Goal: Transaction & Acquisition: Book appointment/travel/reservation

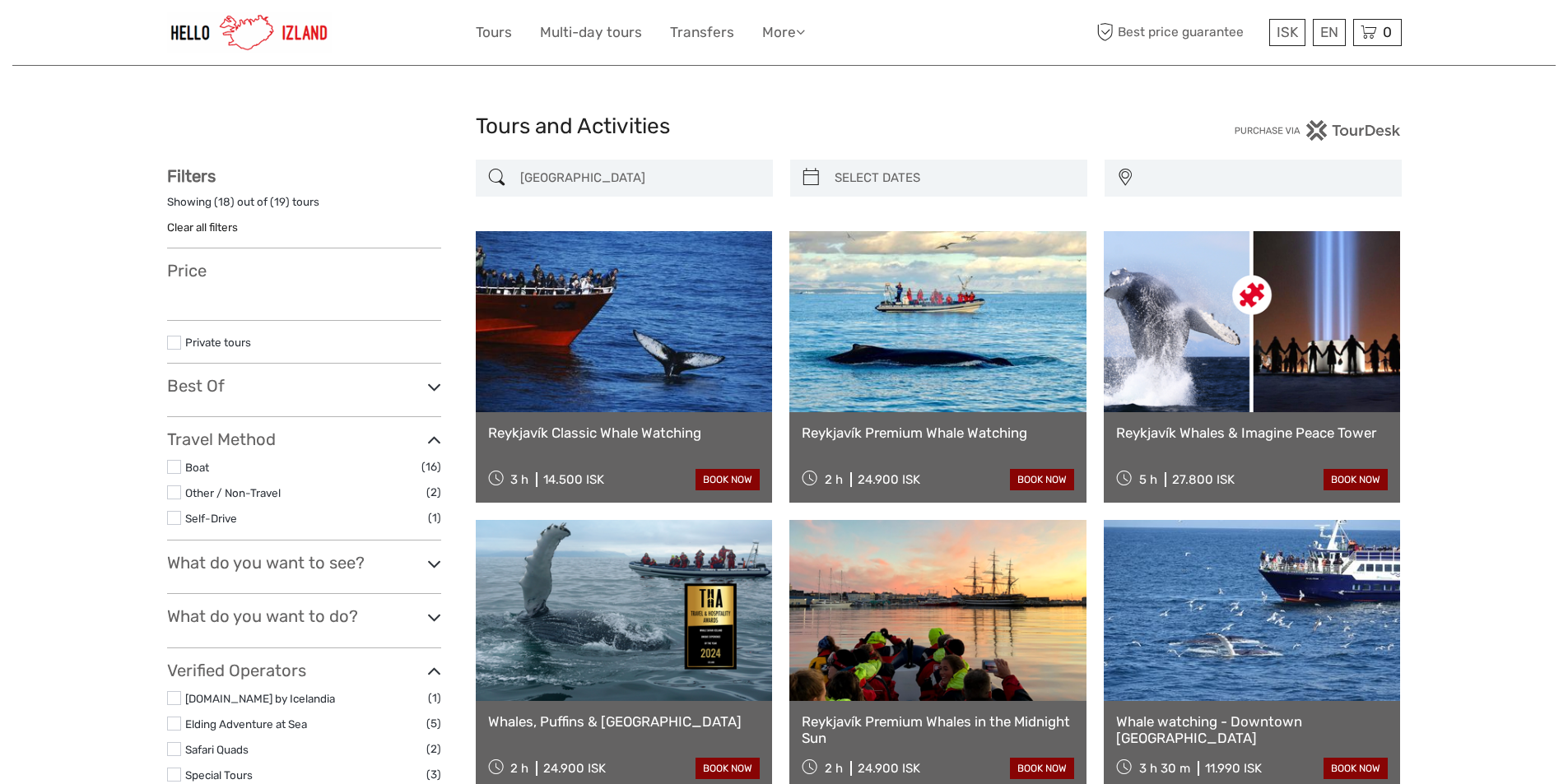
select select
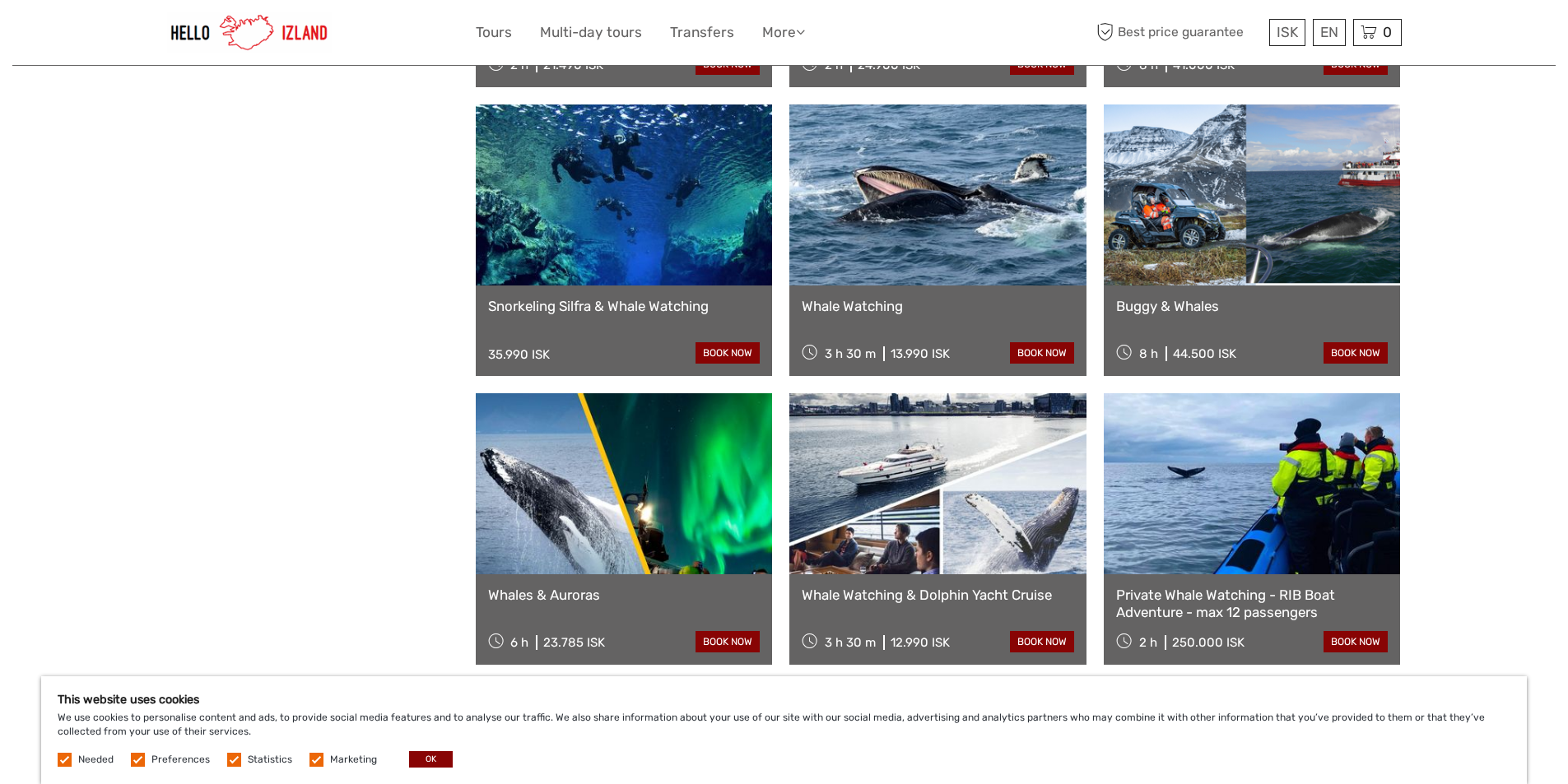
scroll to position [1399, 0]
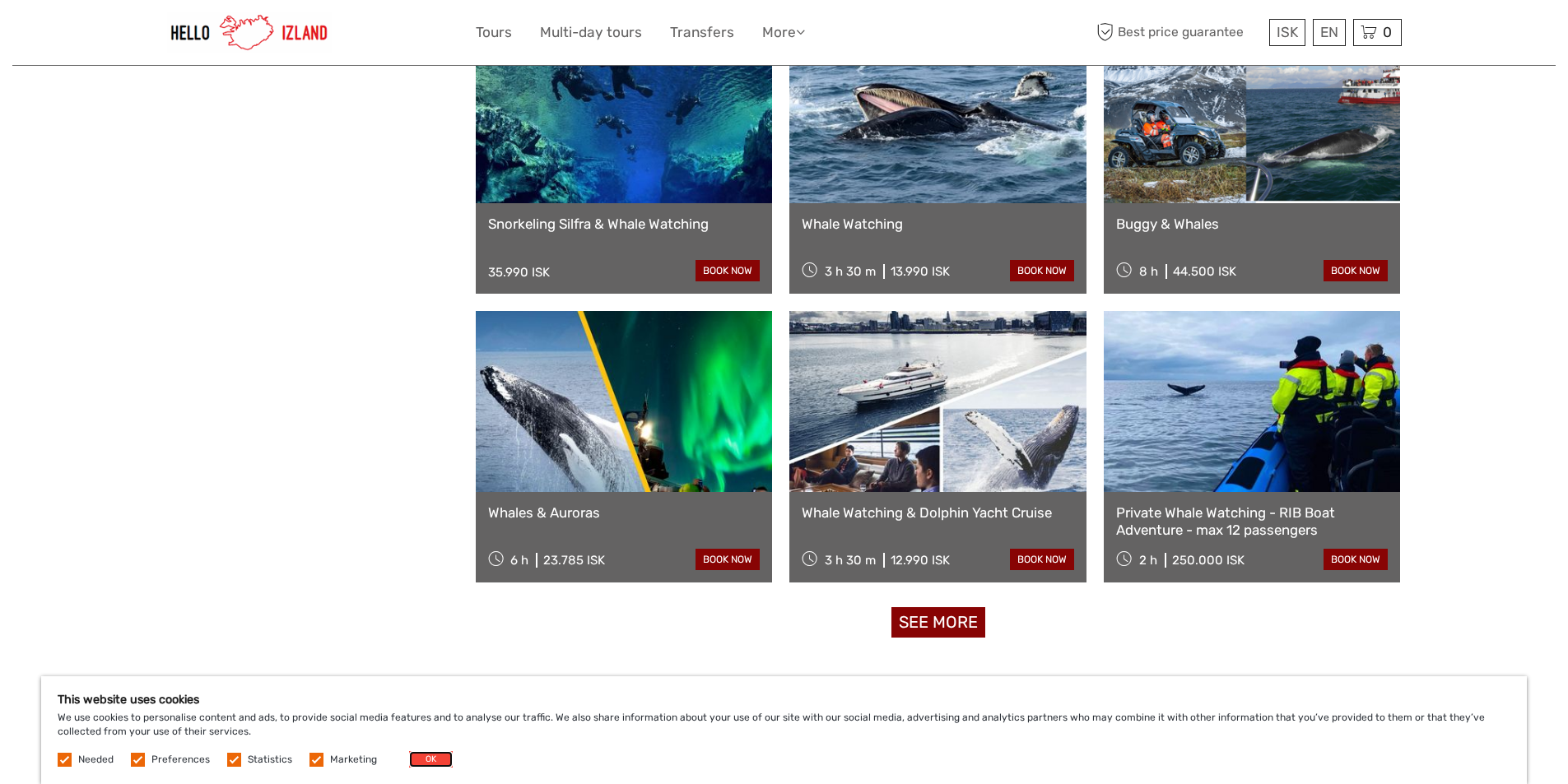
click at [428, 758] on button "OK" at bounding box center [431, 759] width 44 height 16
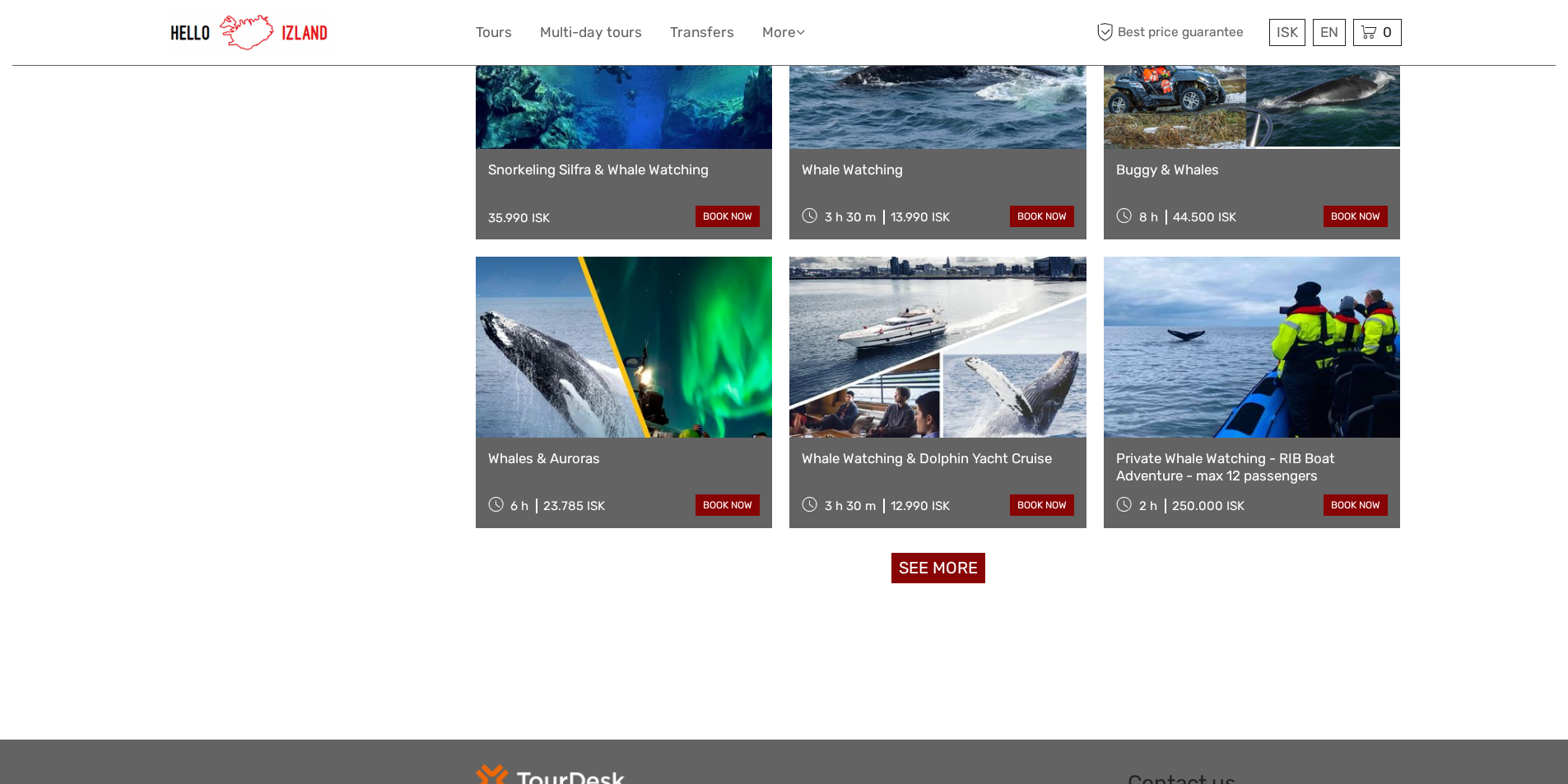
scroll to position [1482, 0]
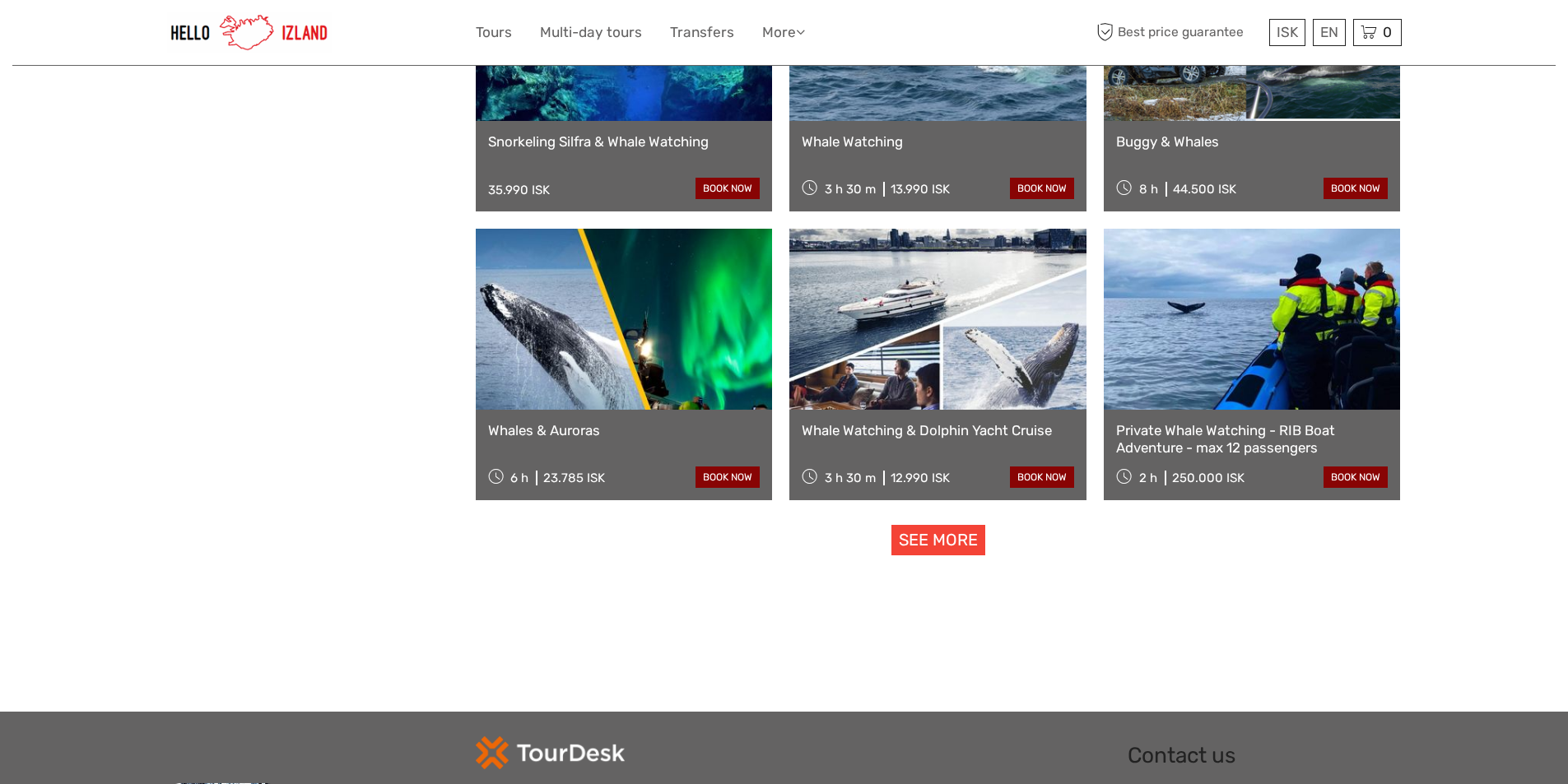
click at [920, 536] on link "See more" at bounding box center [938, 539] width 94 height 30
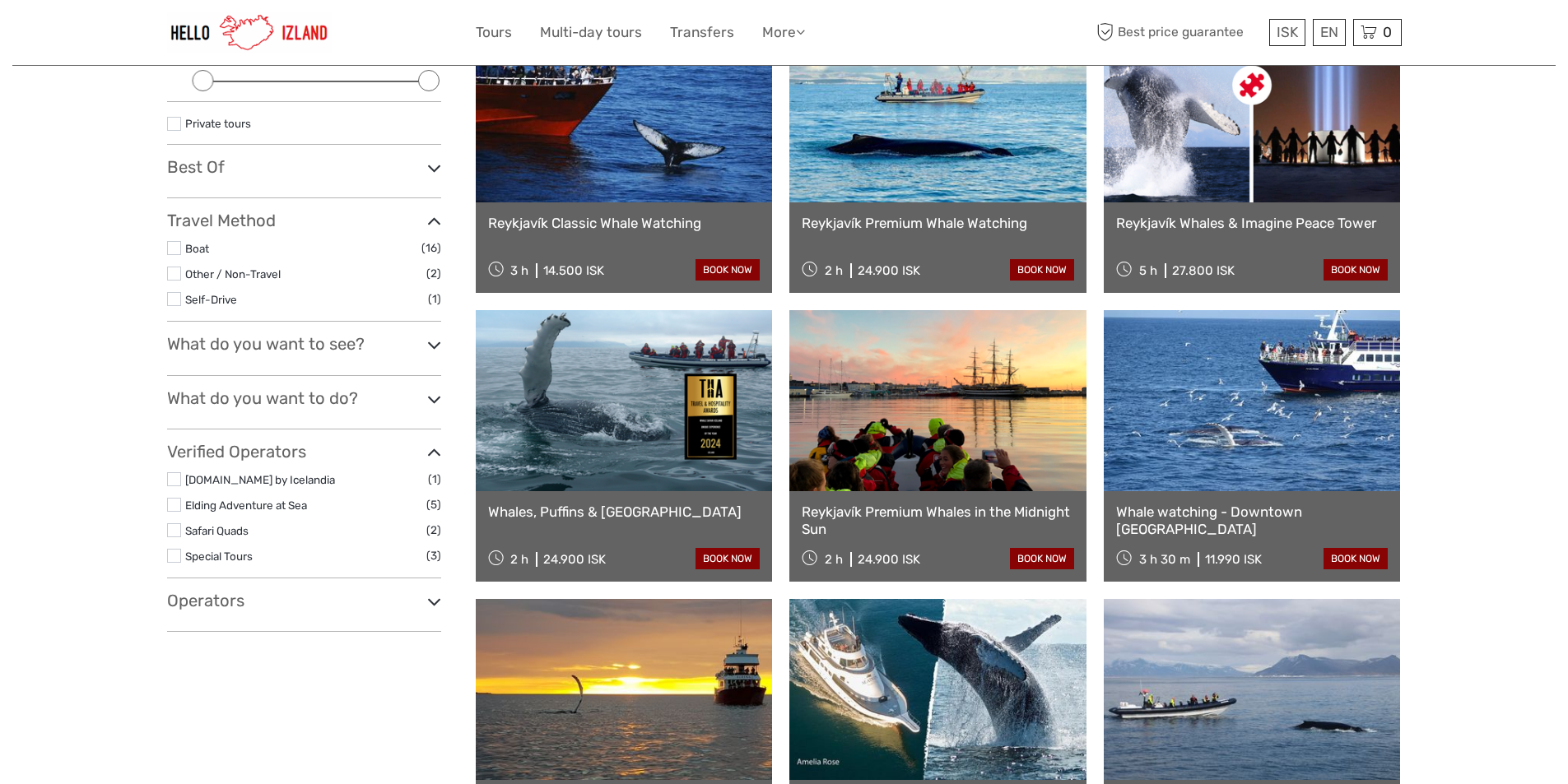
scroll to position [246, 0]
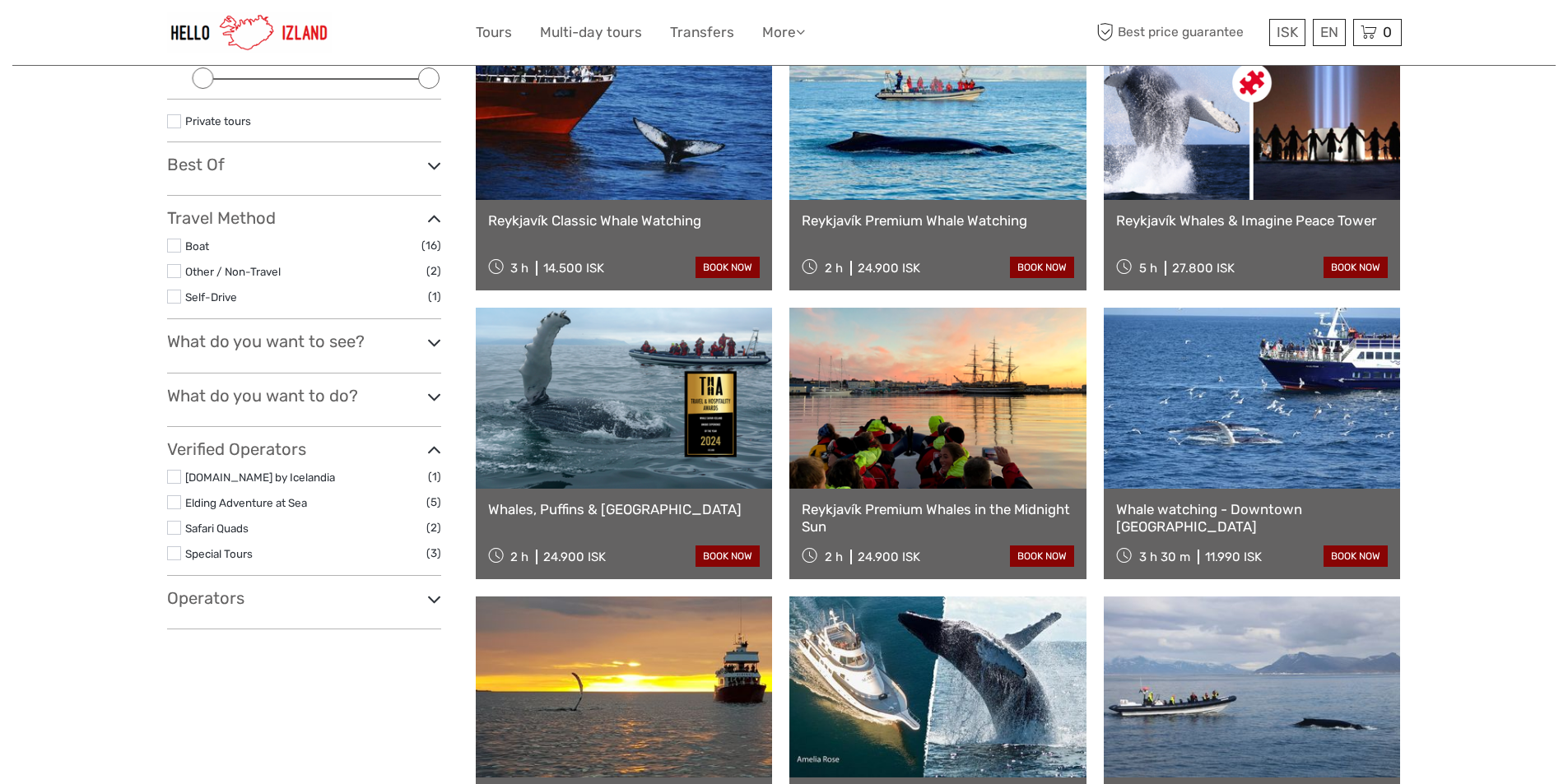
click at [1202, 447] on link at bounding box center [1252, 397] width 297 height 181
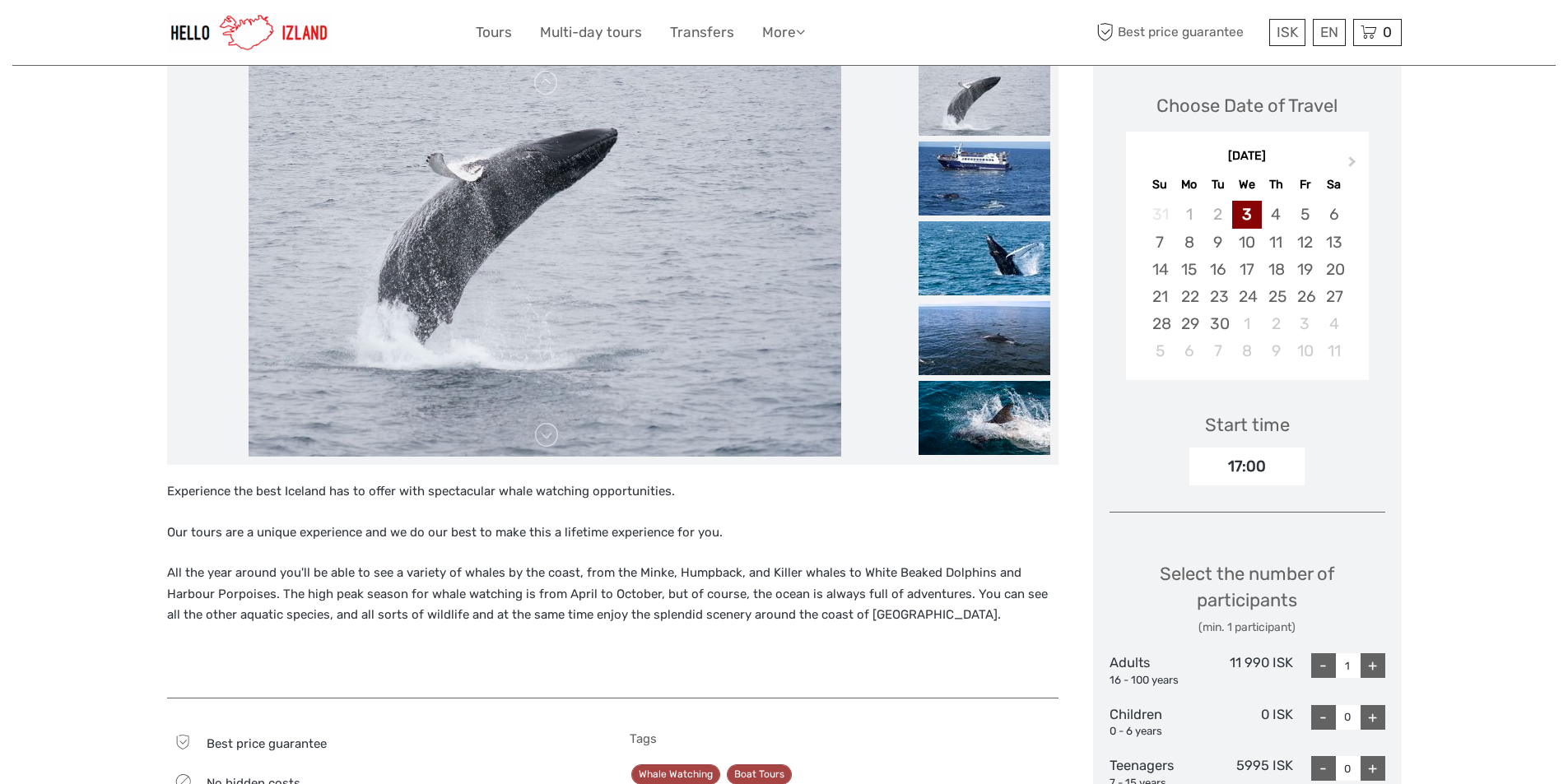
scroll to position [82, 0]
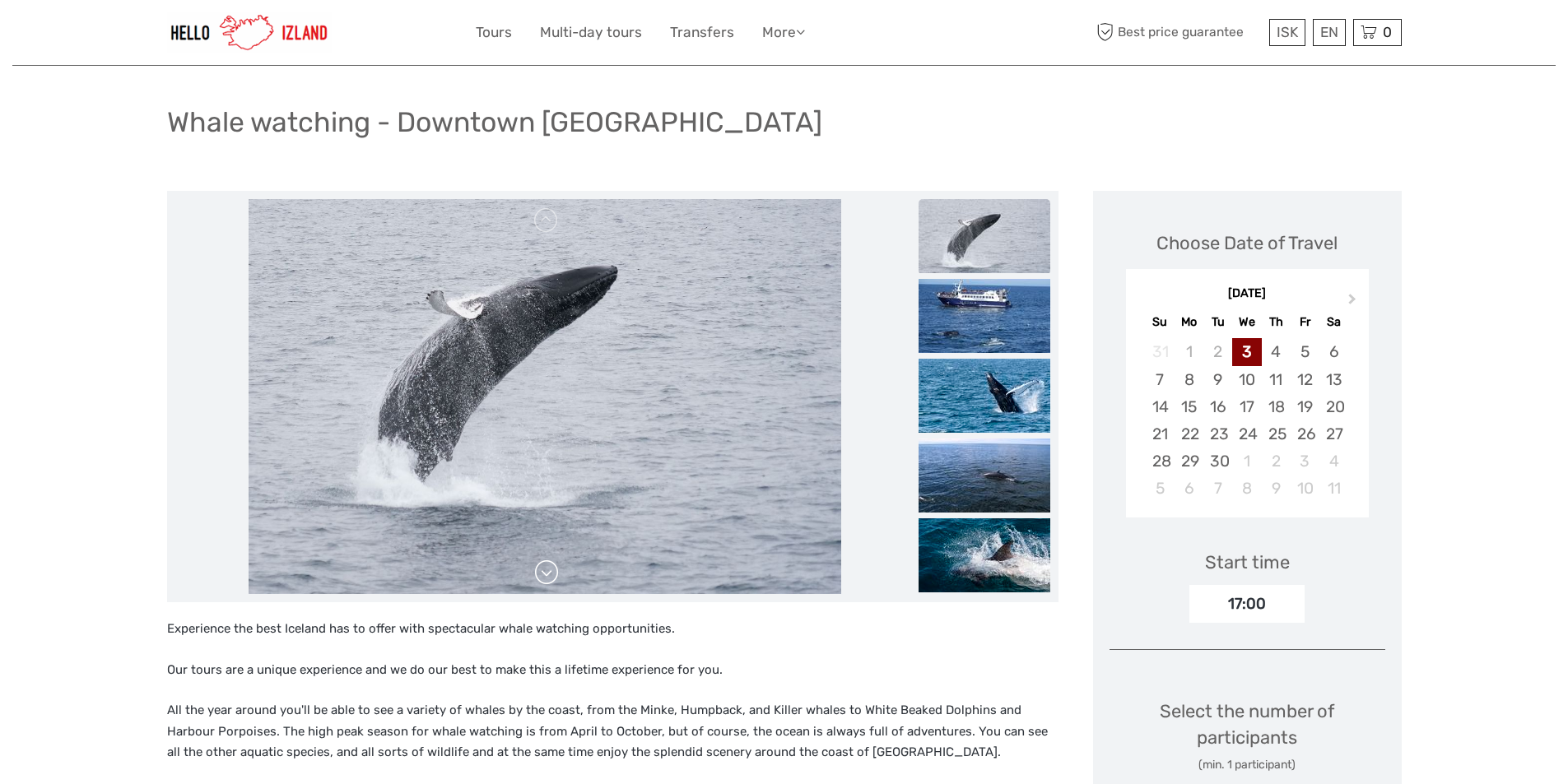
click at [542, 579] on link at bounding box center [546, 572] width 26 height 26
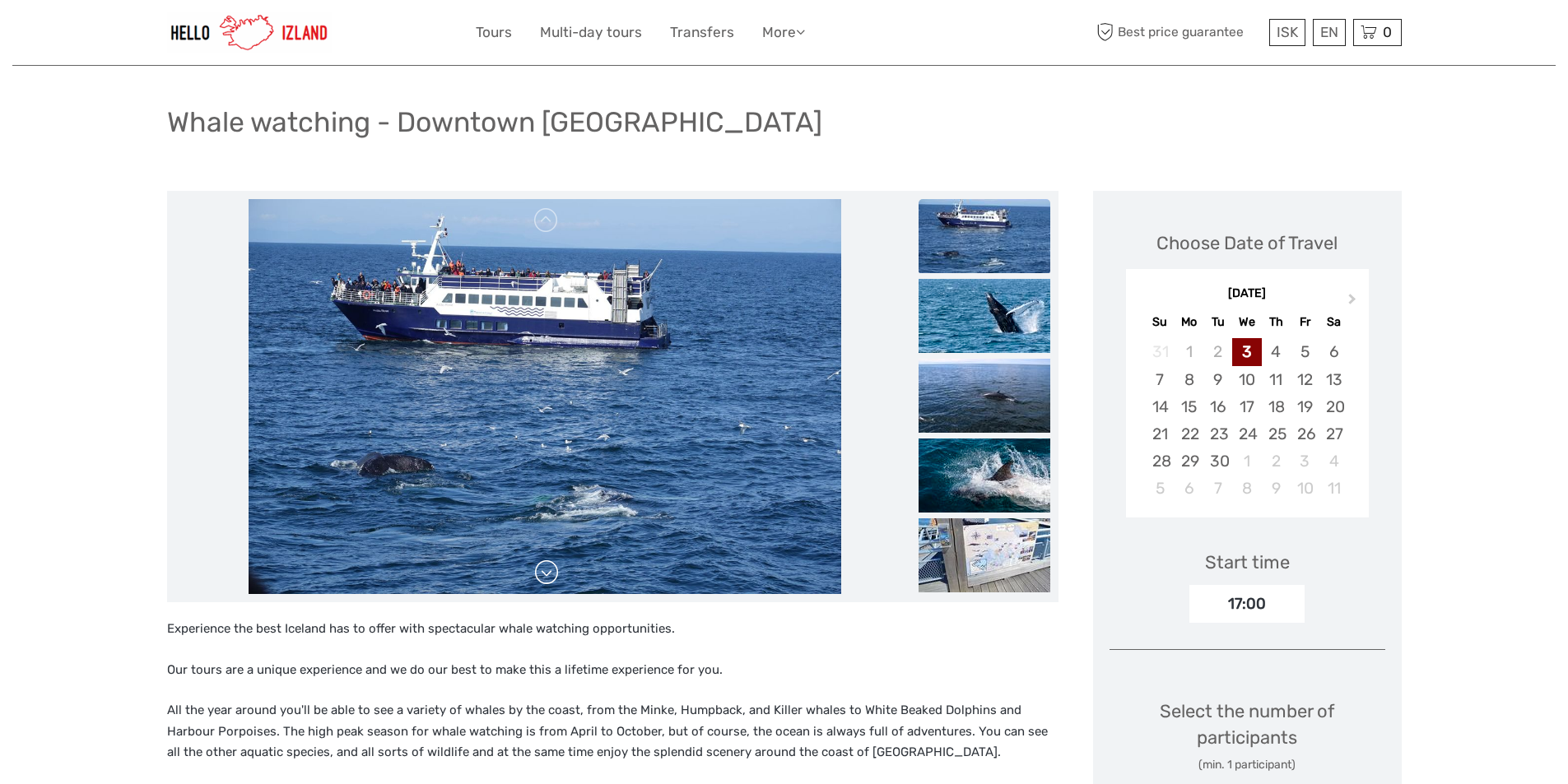
click at [548, 574] on link at bounding box center [546, 572] width 26 height 26
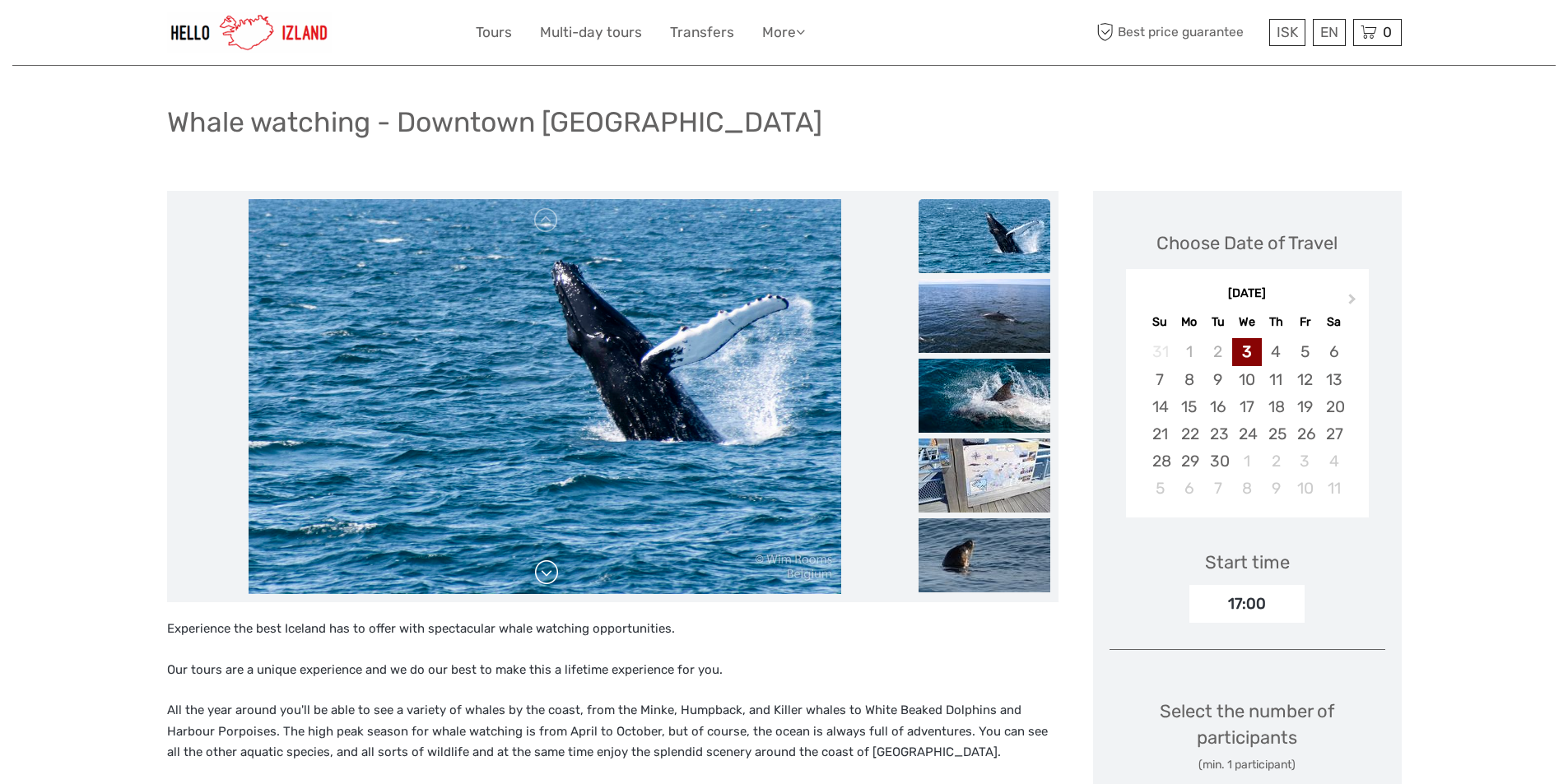
click at [548, 574] on link at bounding box center [546, 572] width 26 height 26
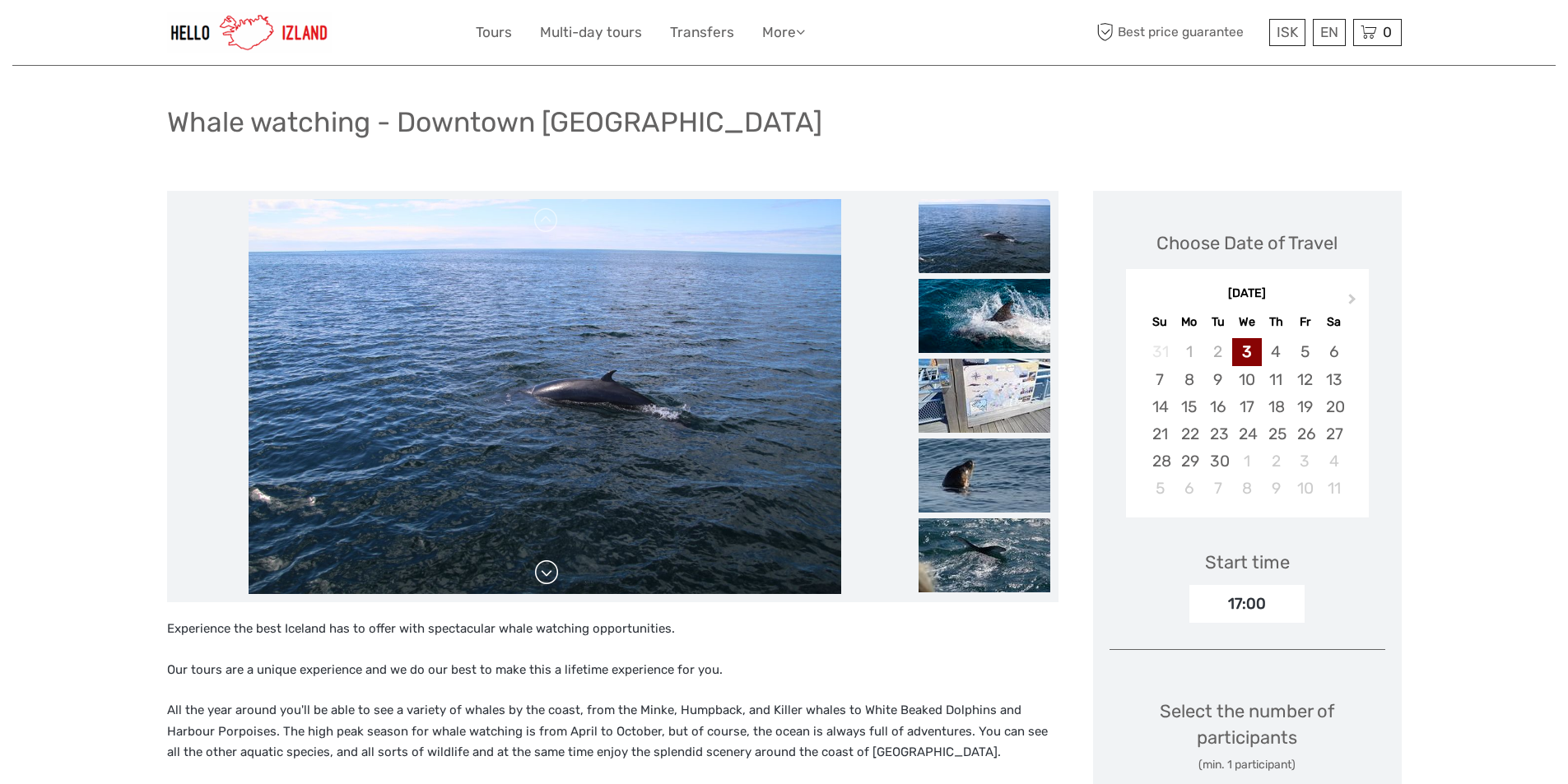
click at [548, 574] on link at bounding box center [546, 572] width 26 height 26
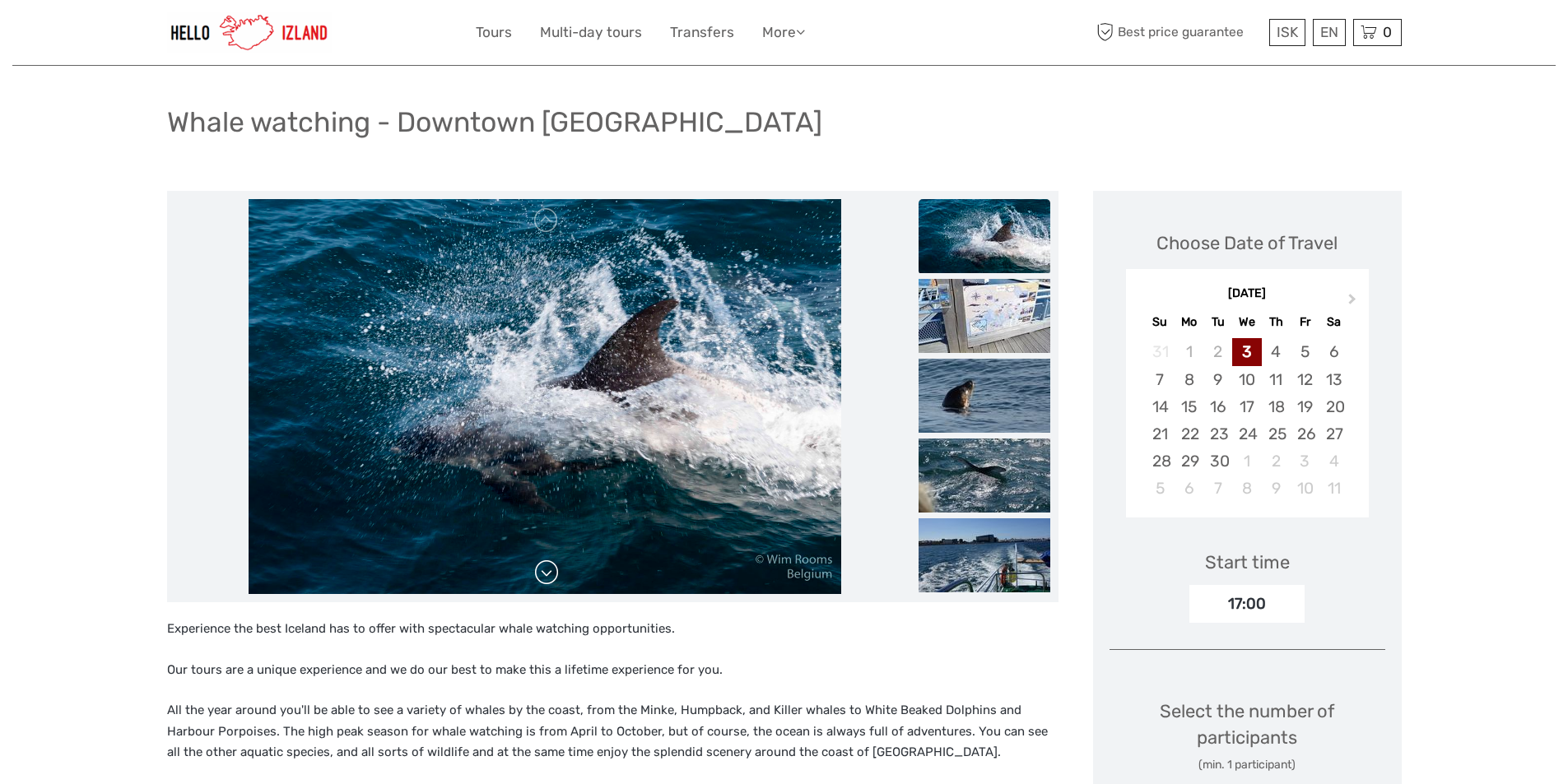
click at [548, 574] on link at bounding box center [546, 572] width 26 height 26
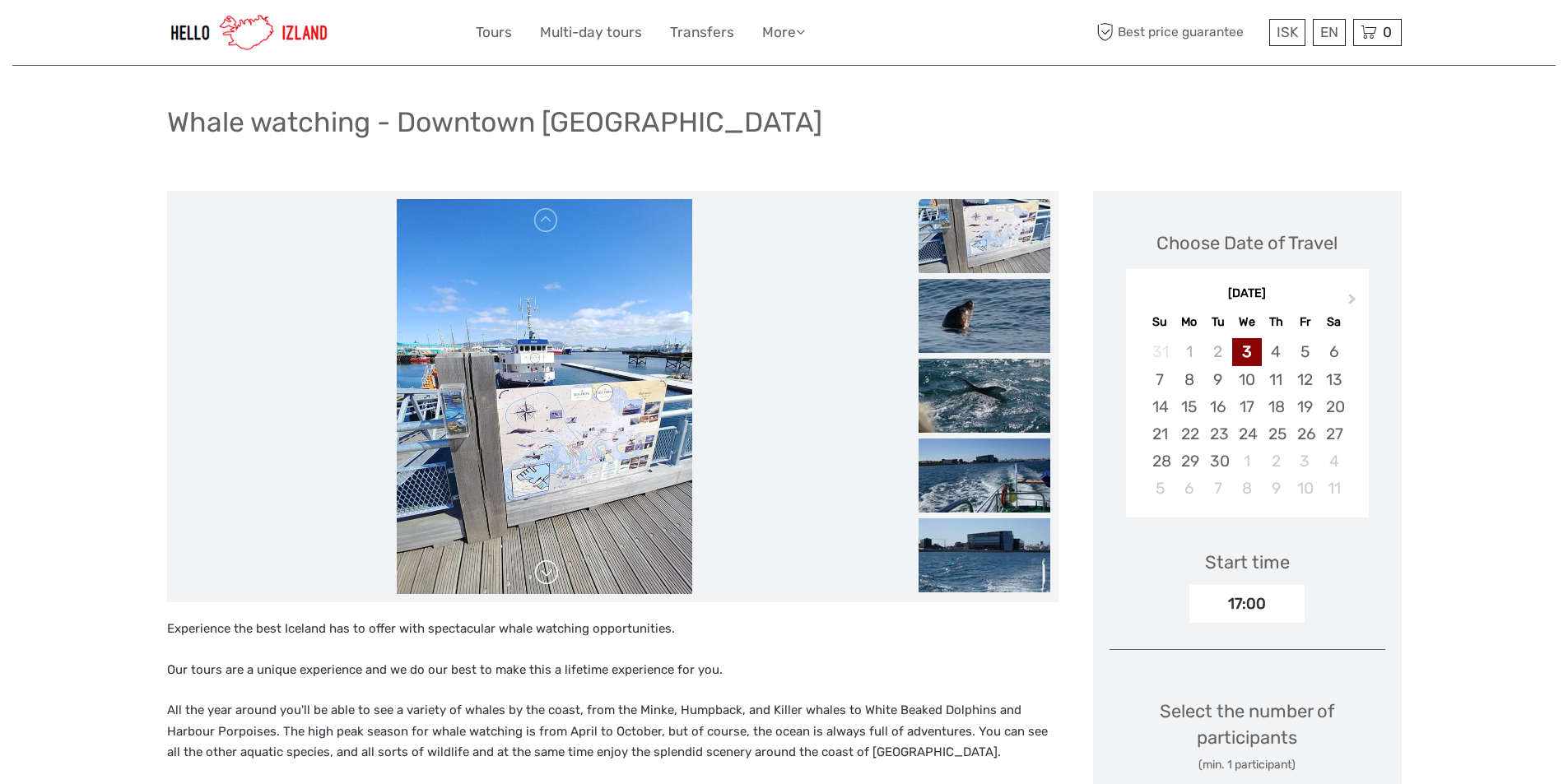
click at [548, 574] on link at bounding box center [546, 572] width 26 height 26
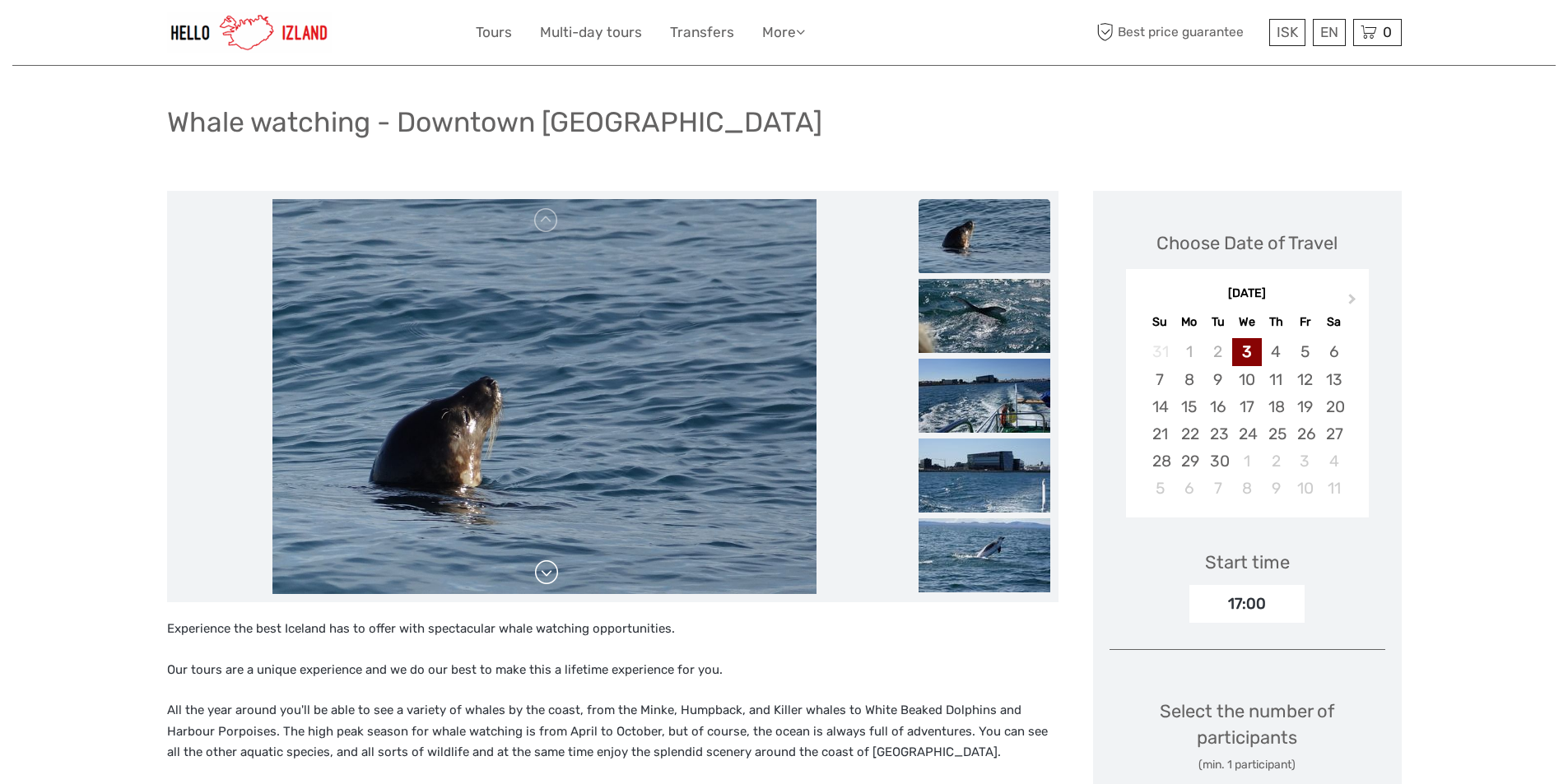
click at [548, 574] on link at bounding box center [546, 572] width 26 height 26
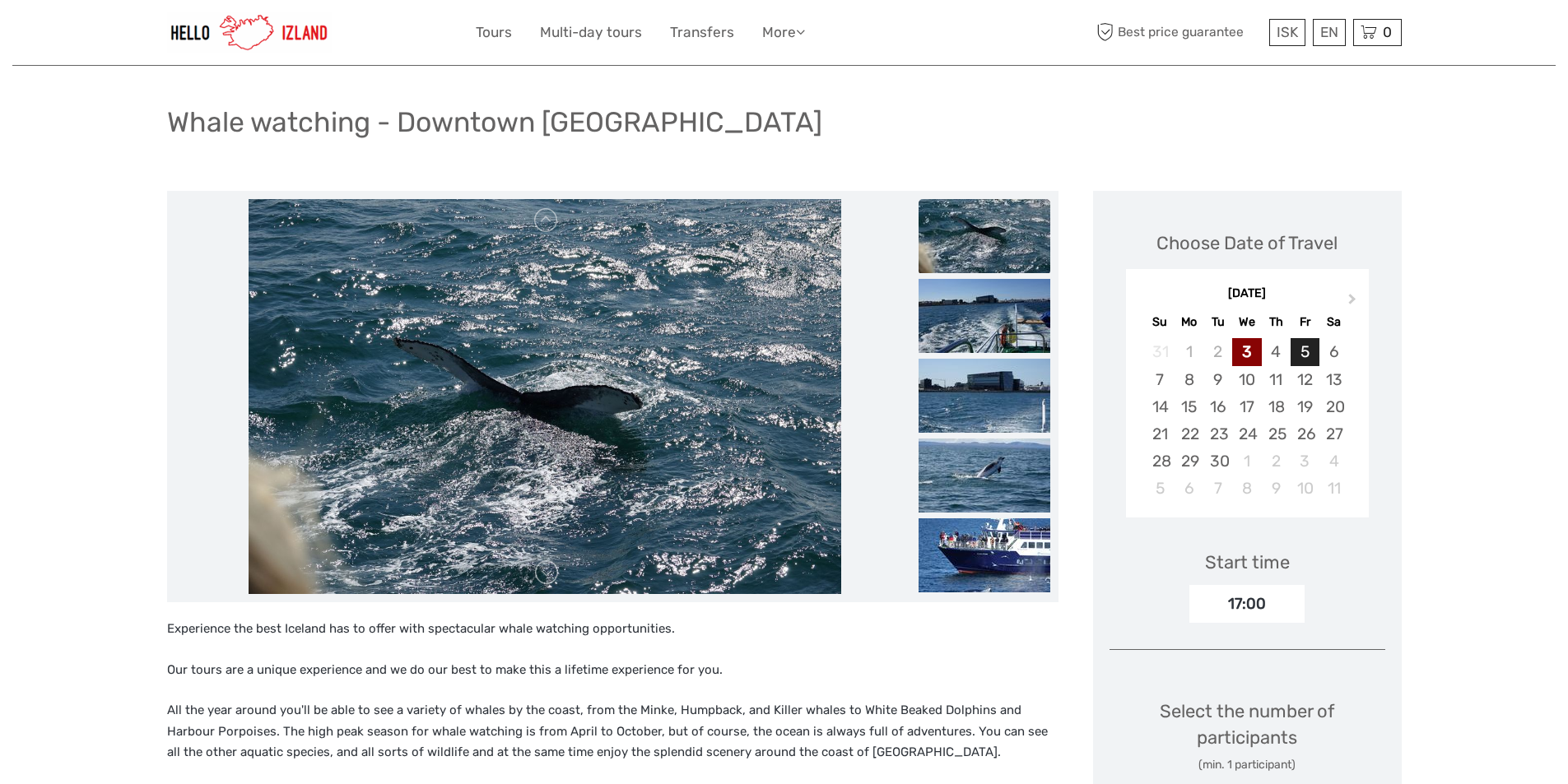
click at [1309, 354] on div "5" at bounding box center [1305, 352] width 29 height 27
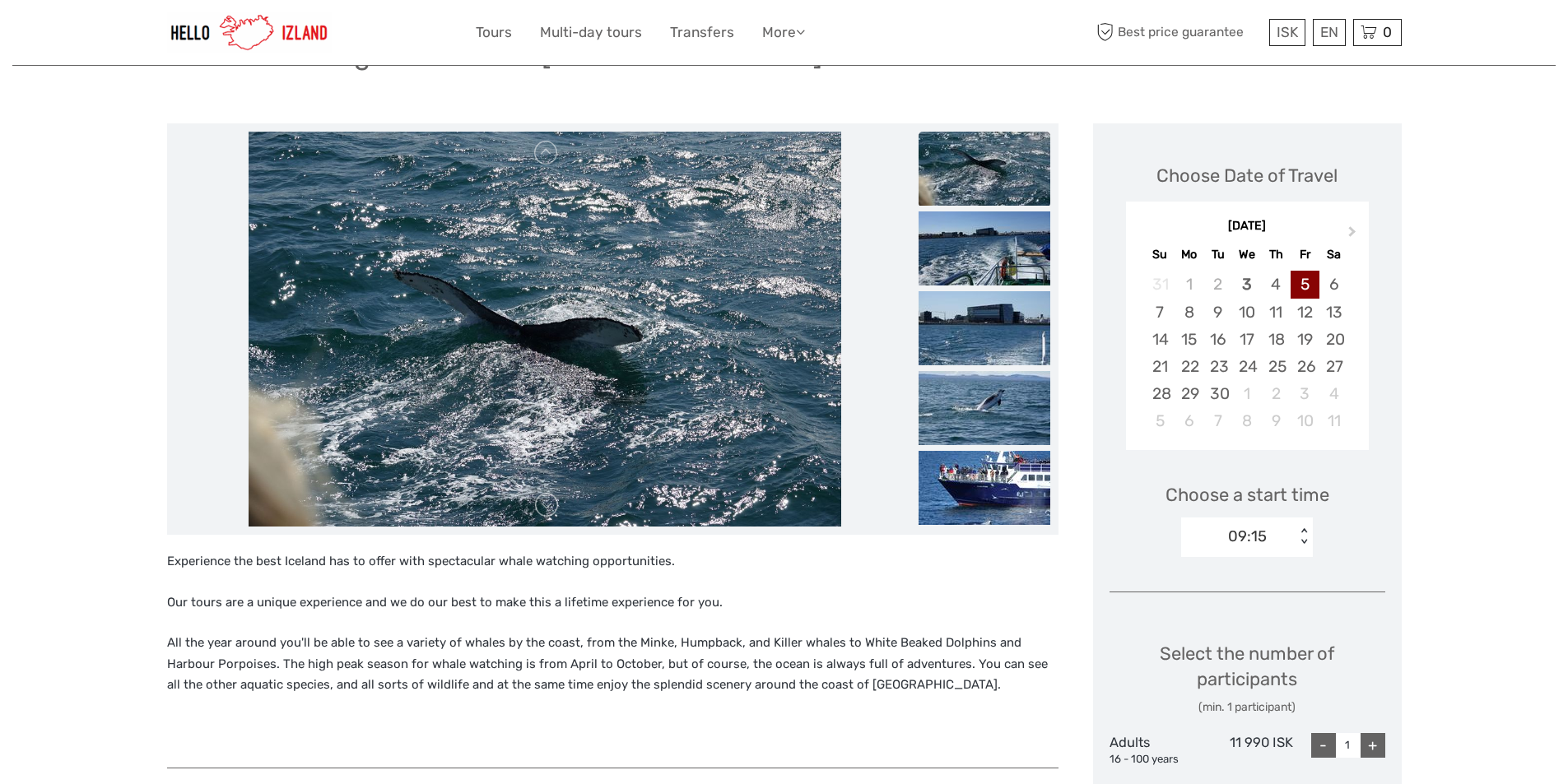
scroll to position [165, 0]
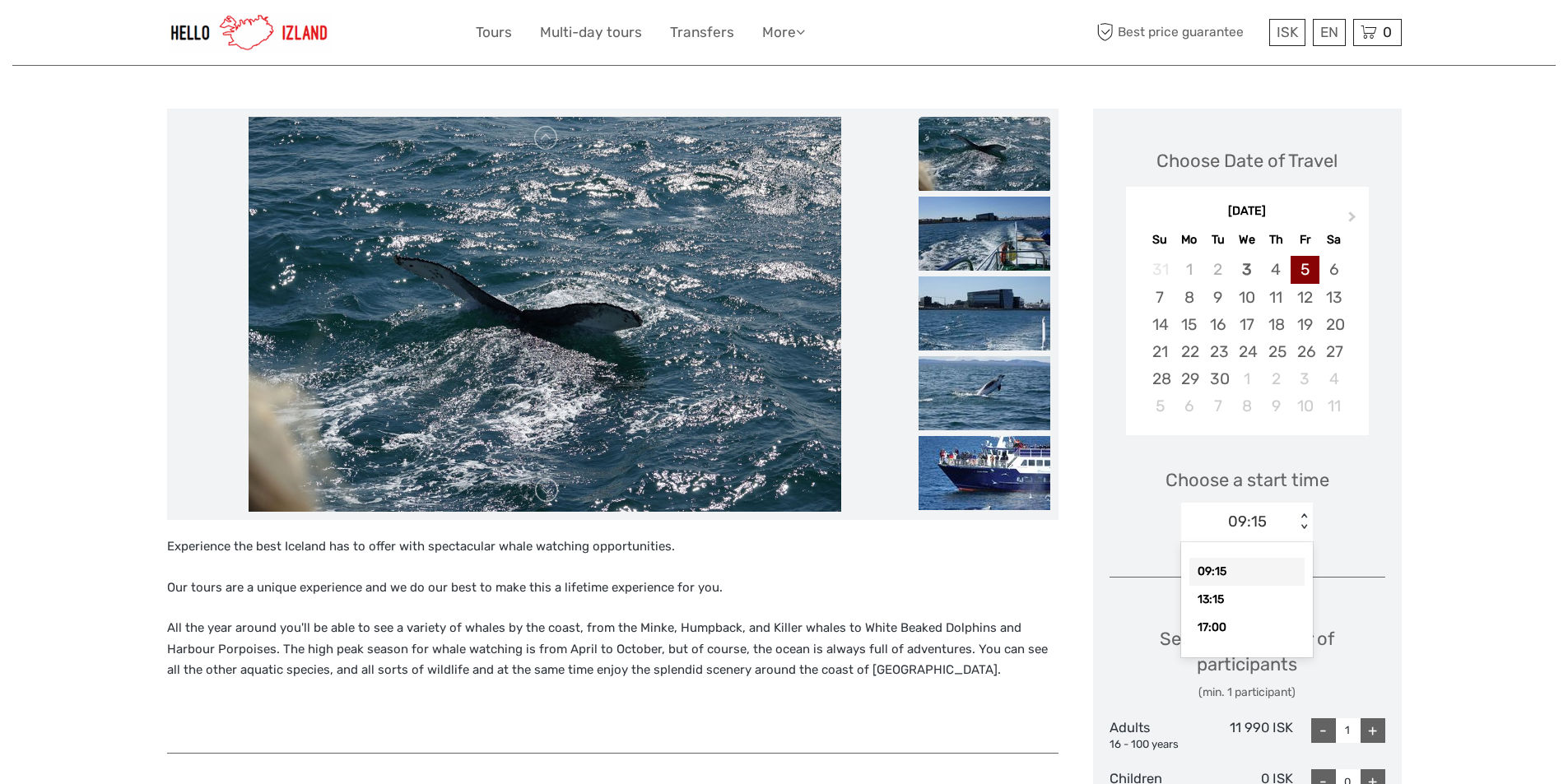
click at [1300, 532] on div "09:15 < >" at bounding box center [1247, 522] width 132 height 39
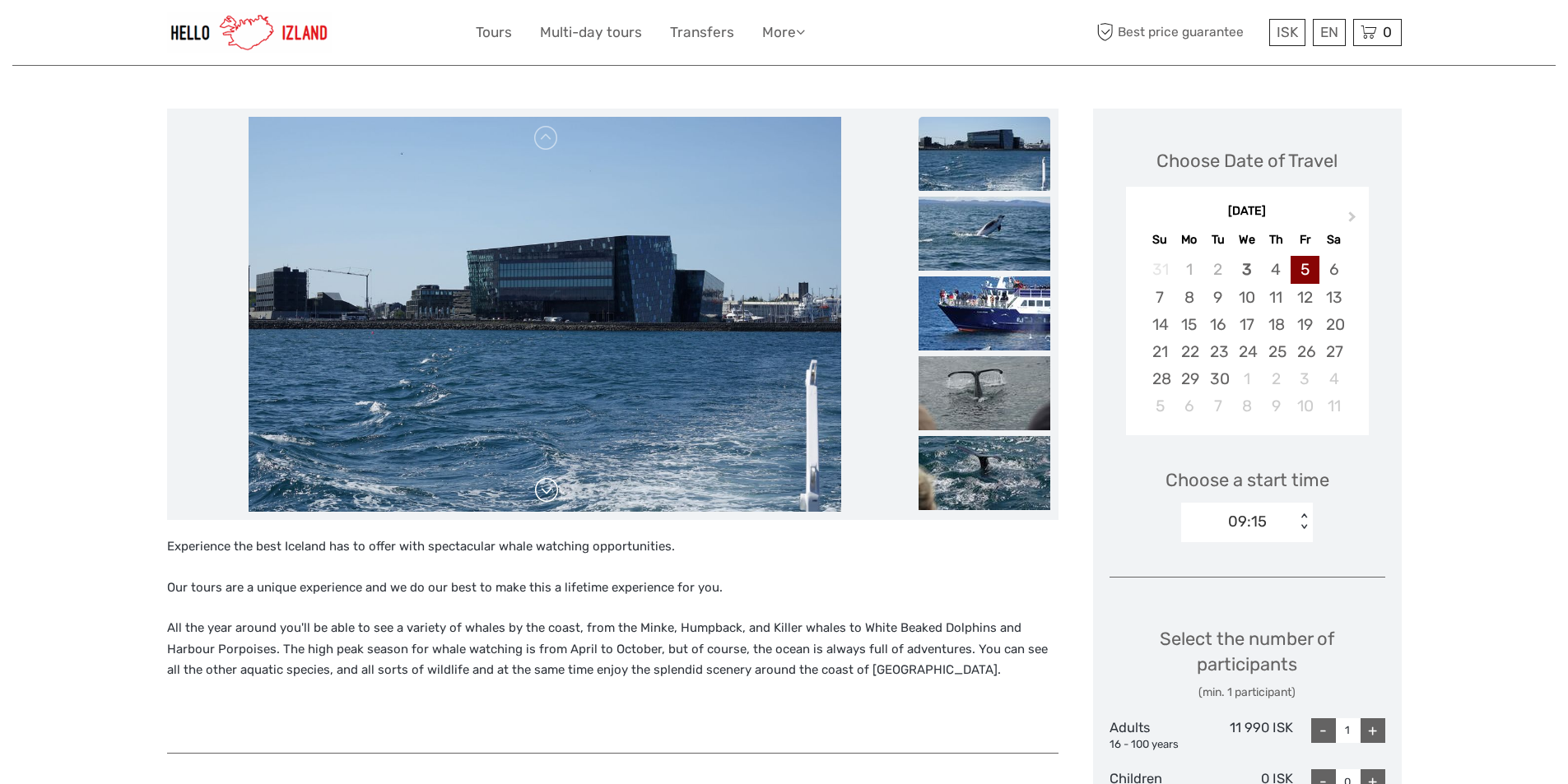
click at [541, 494] on link at bounding box center [546, 490] width 26 height 26
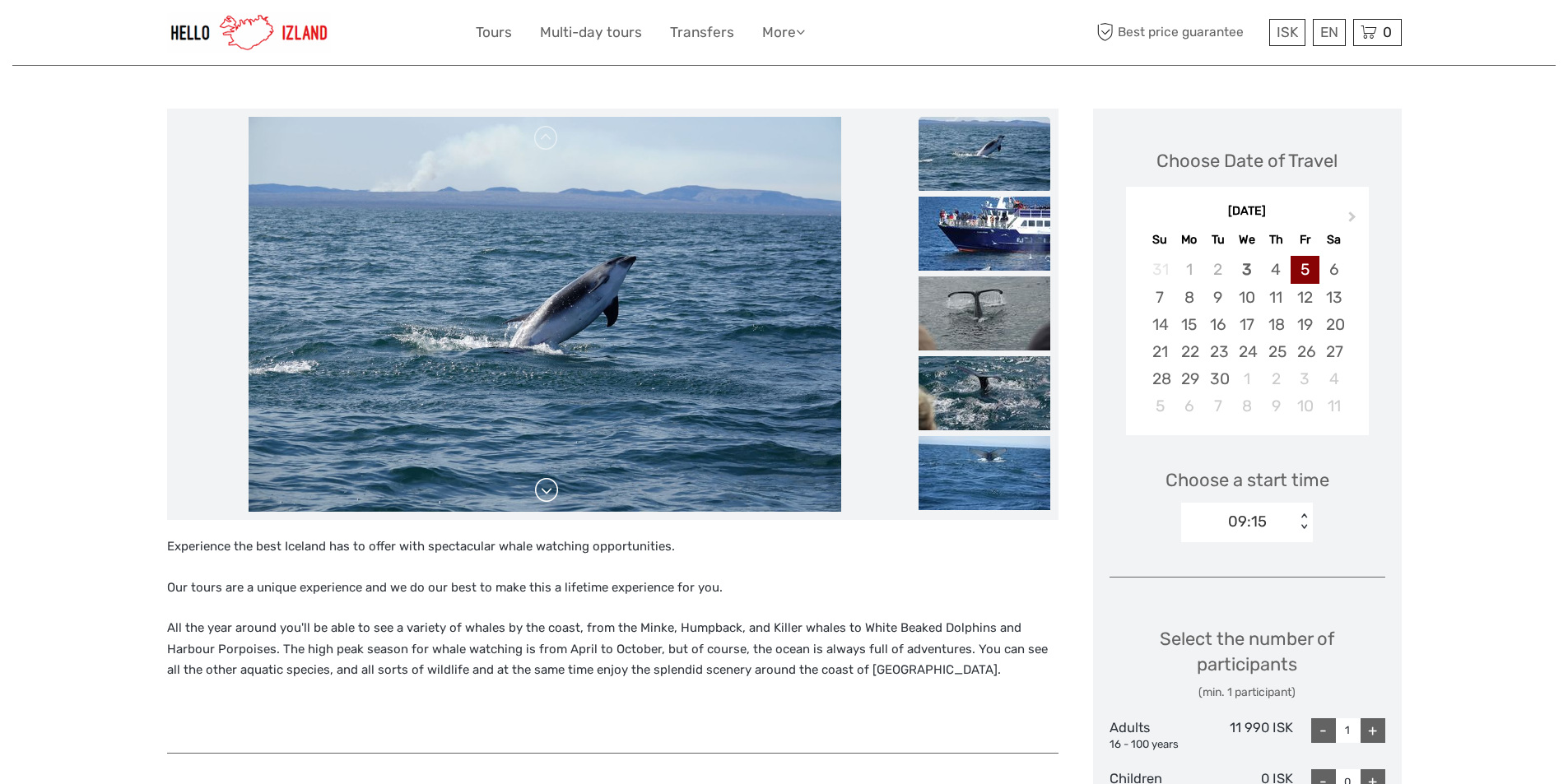
click at [541, 494] on link at bounding box center [546, 490] width 26 height 26
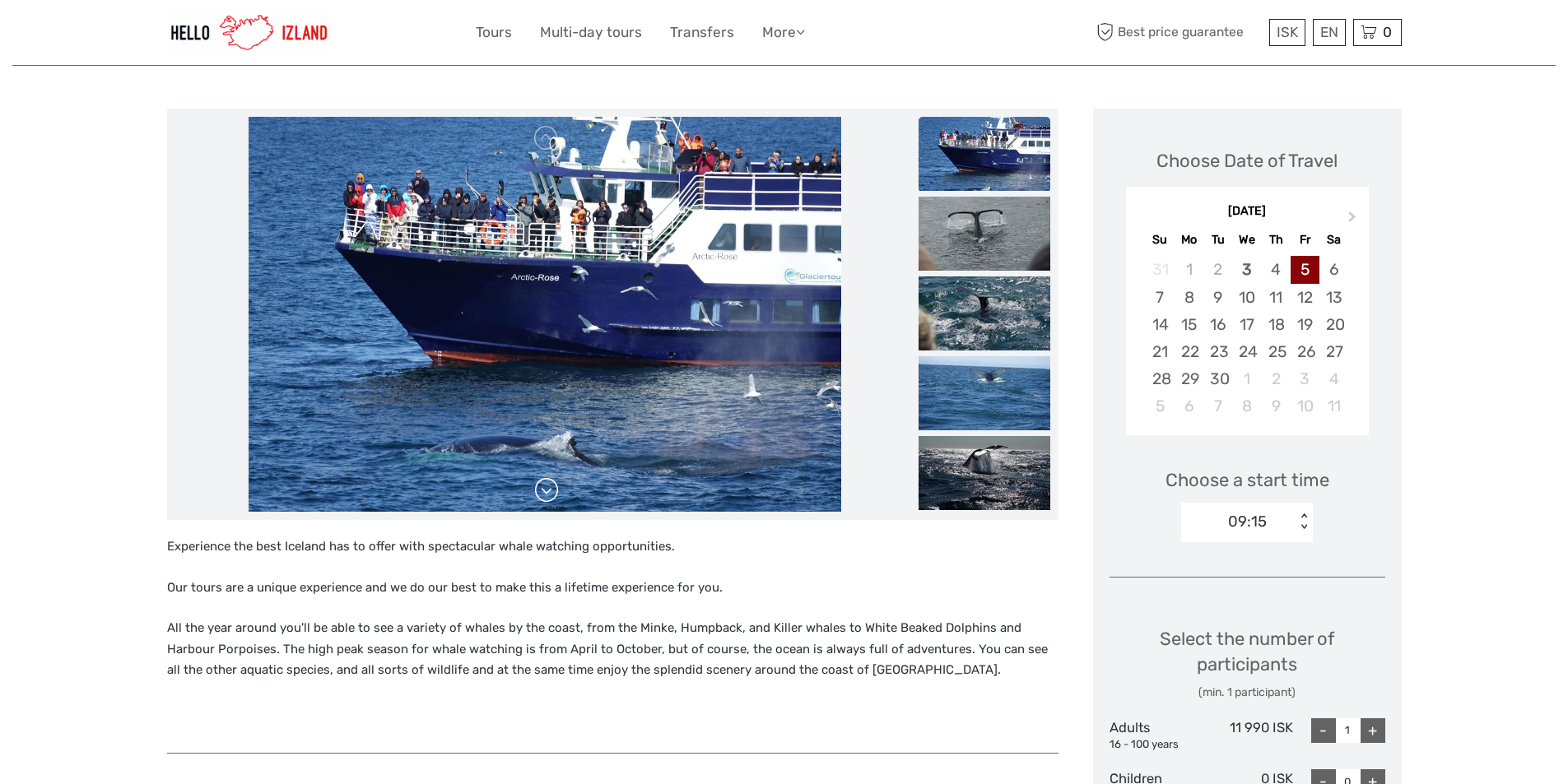
click at [541, 494] on link at bounding box center [546, 490] width 26 height 26
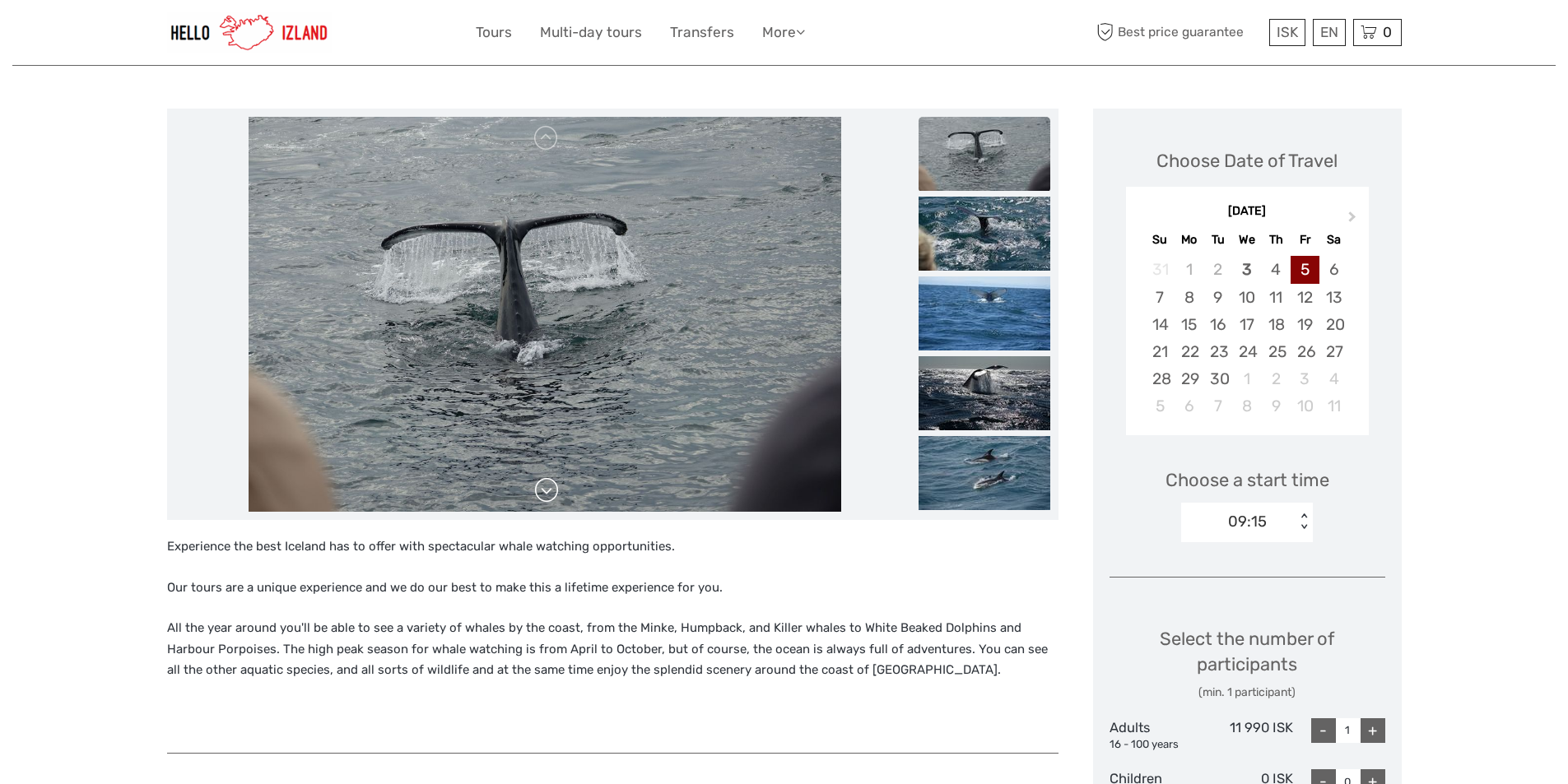
click at [541, 494] on link at bounding box center [546, 490] width 26 height 26
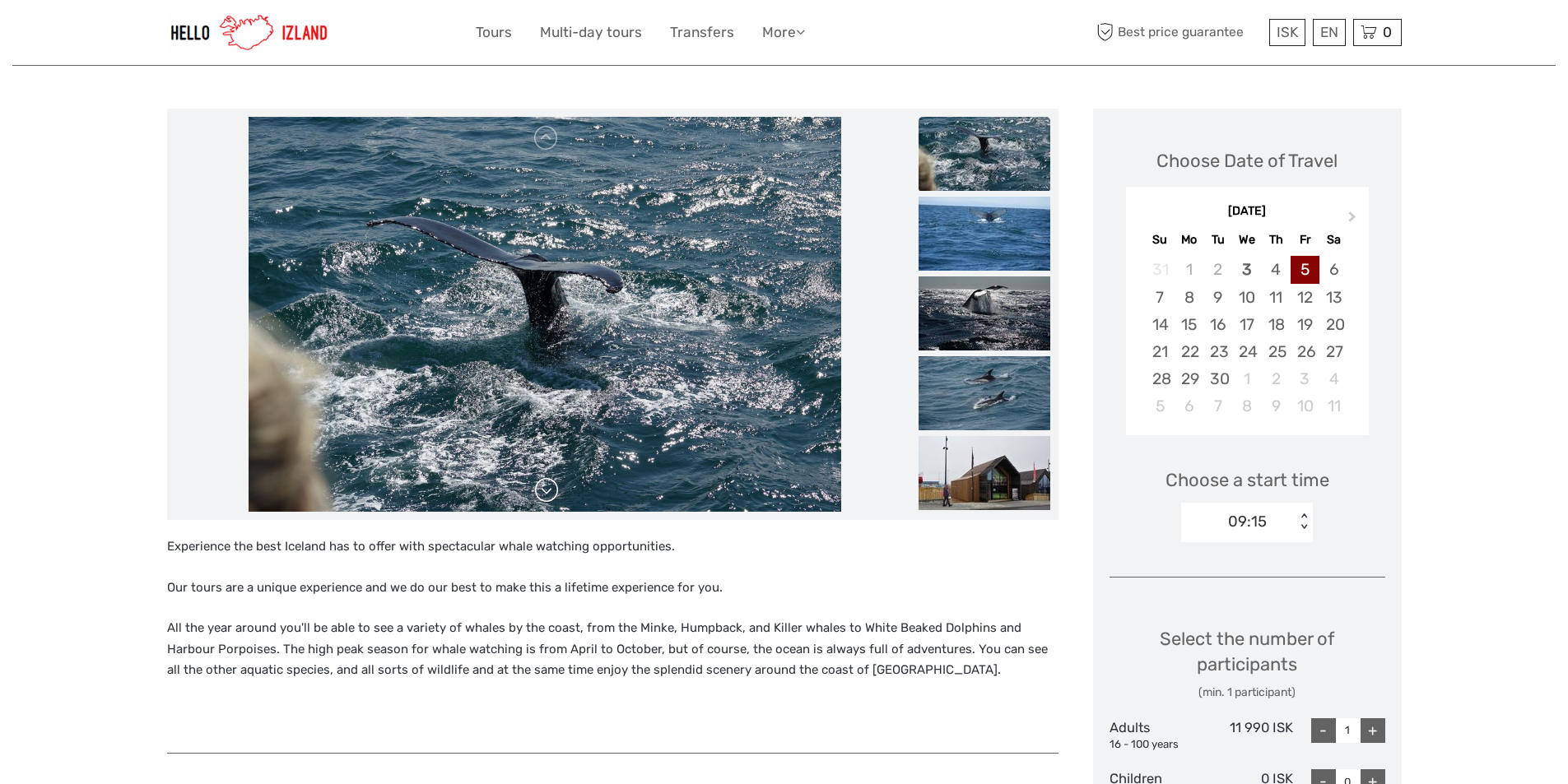
click at [541, 494] on link at bounding box center [546, 490] width 26 height 26
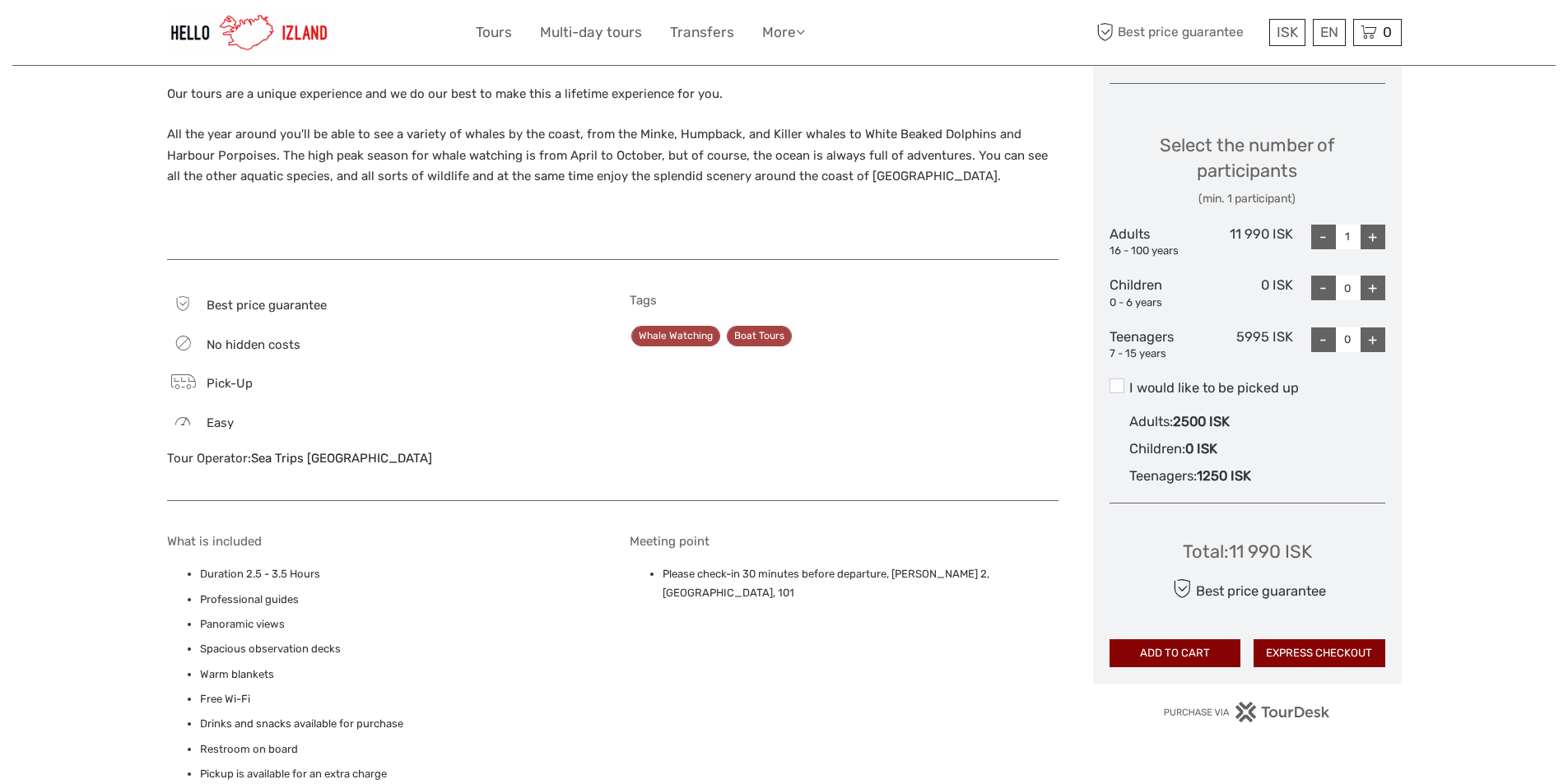
scroll to position [494, 0]
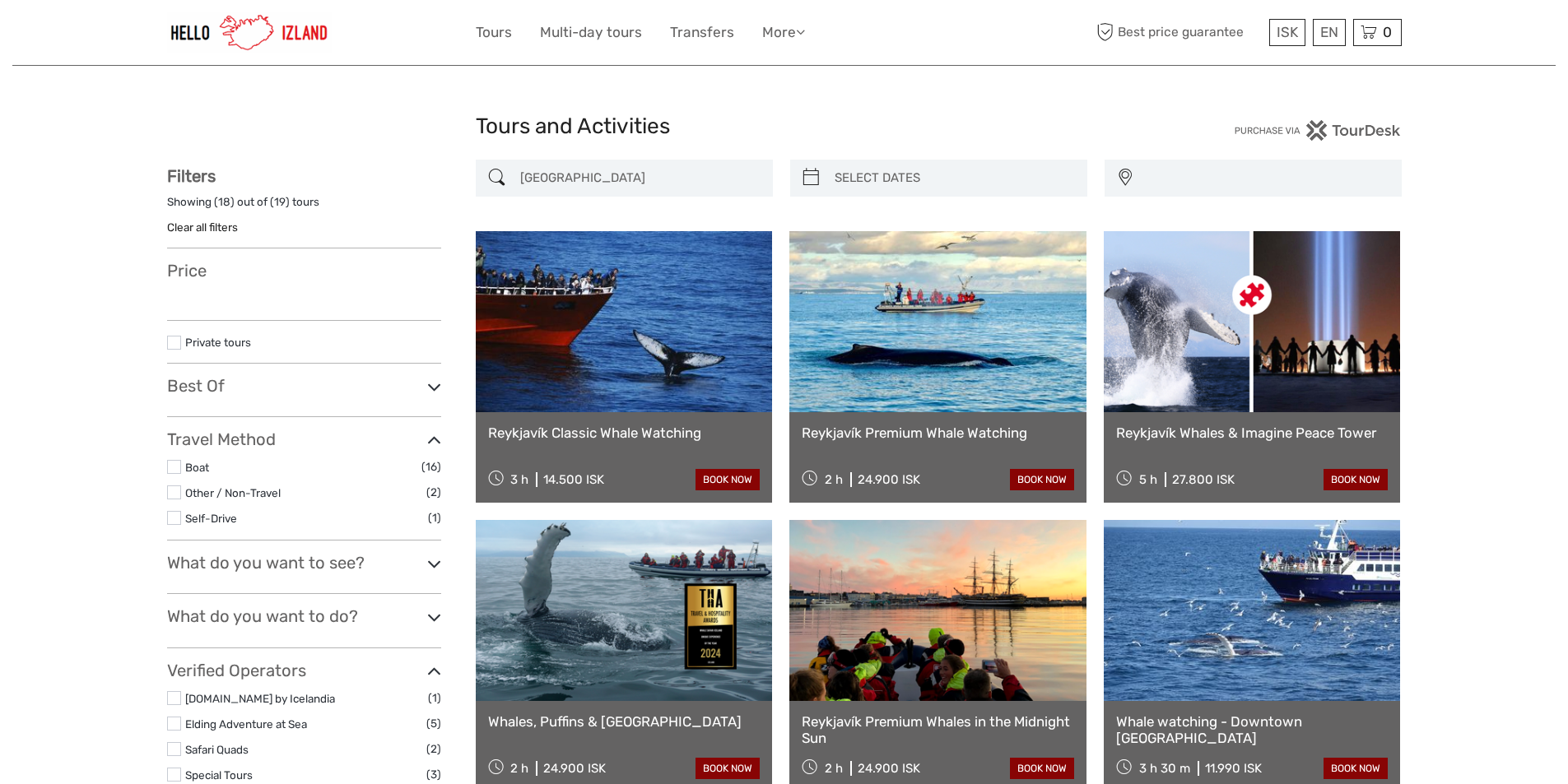
select select
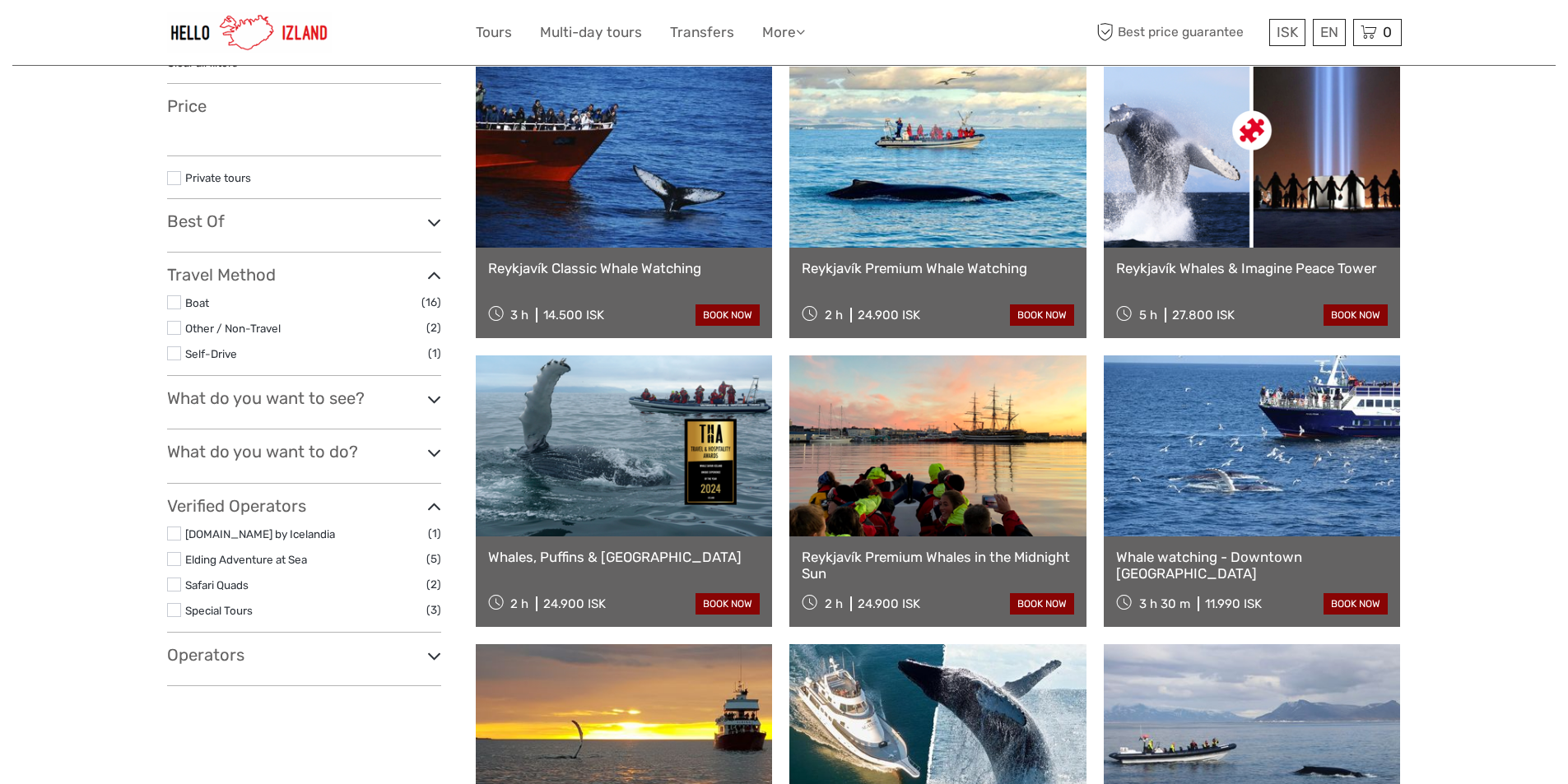
select select
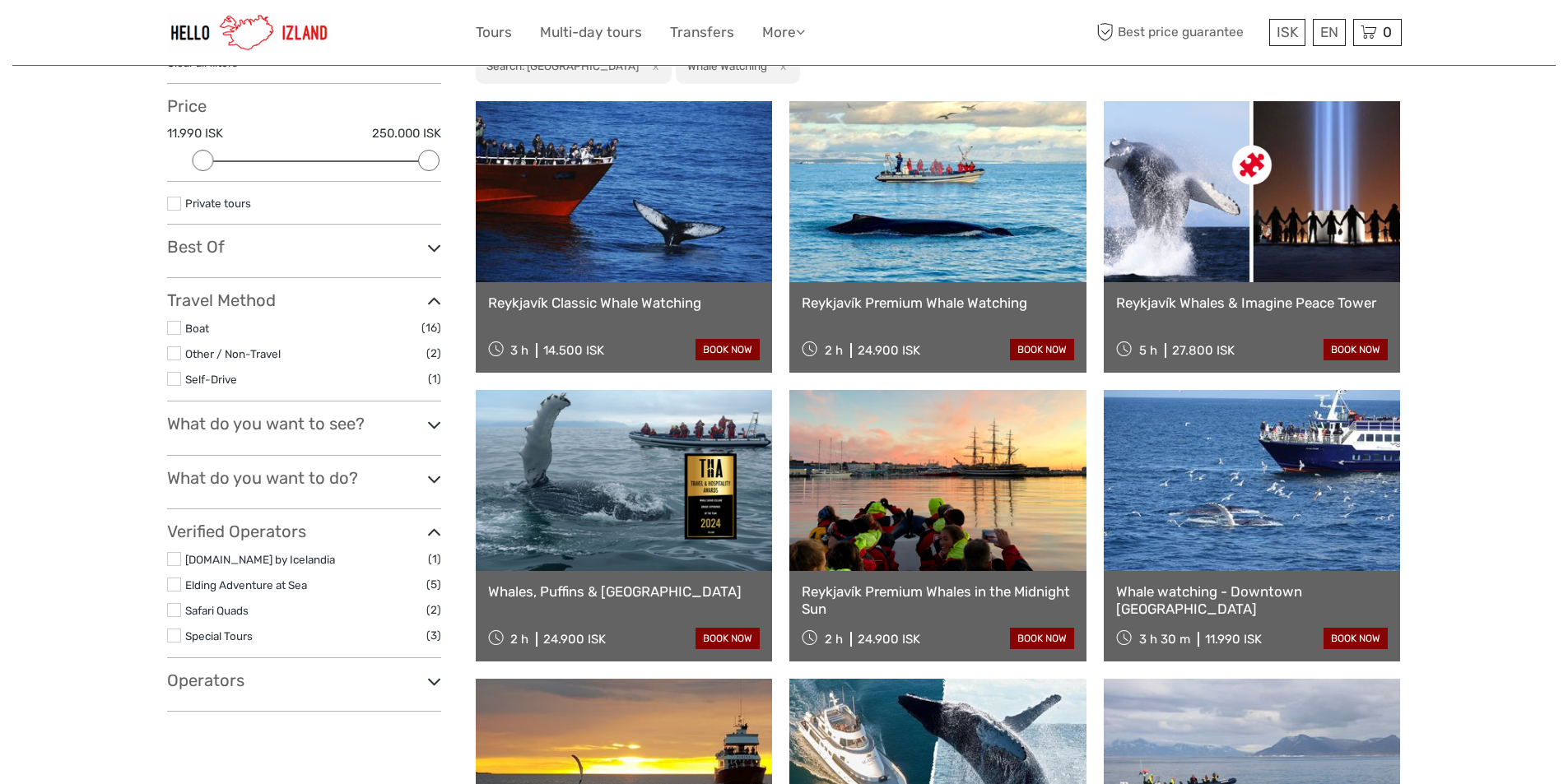
click at [628, 229] on link at bounding box center [624, 191] width 297 height 181
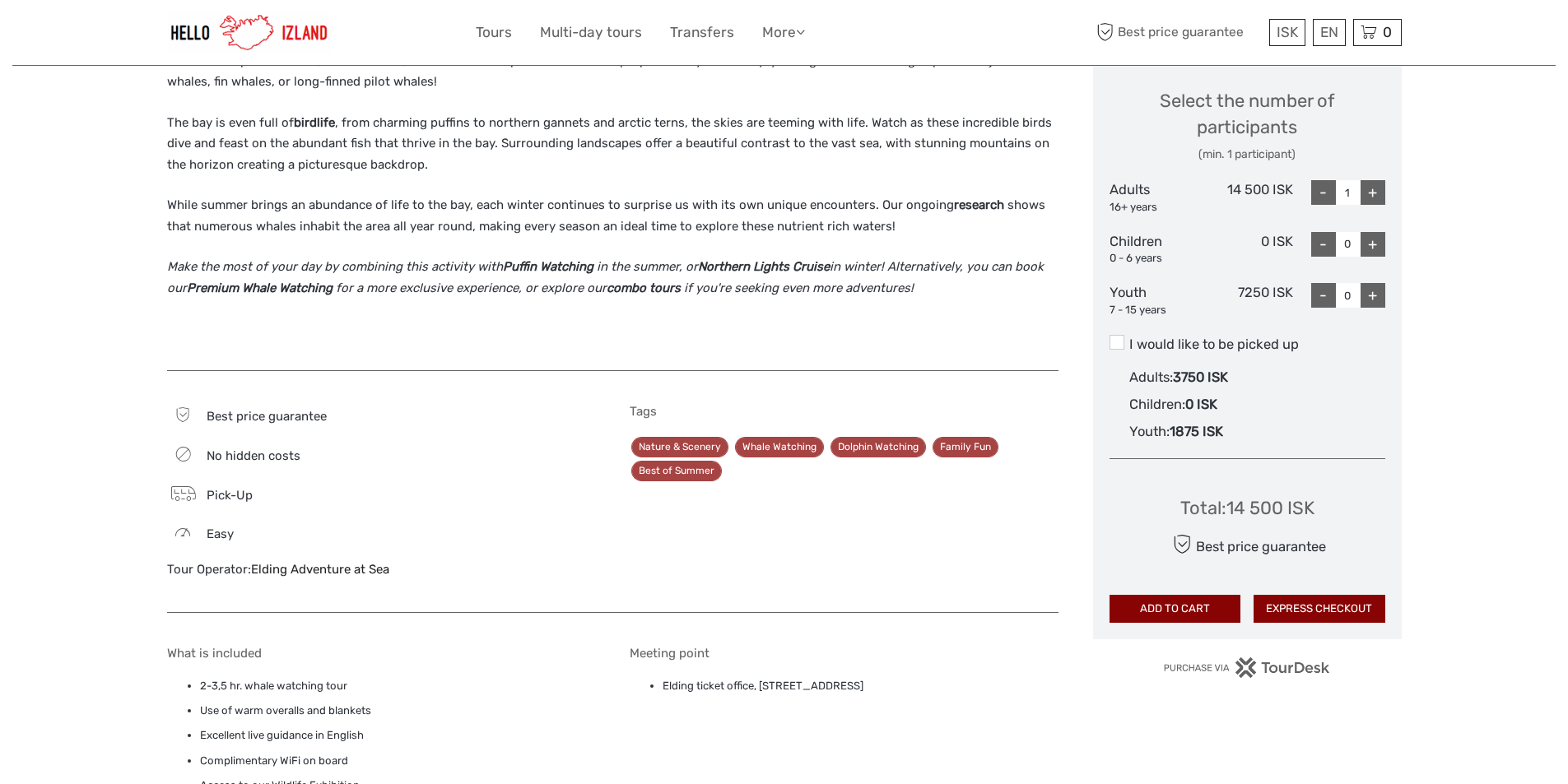
scroll to position [861, 0]
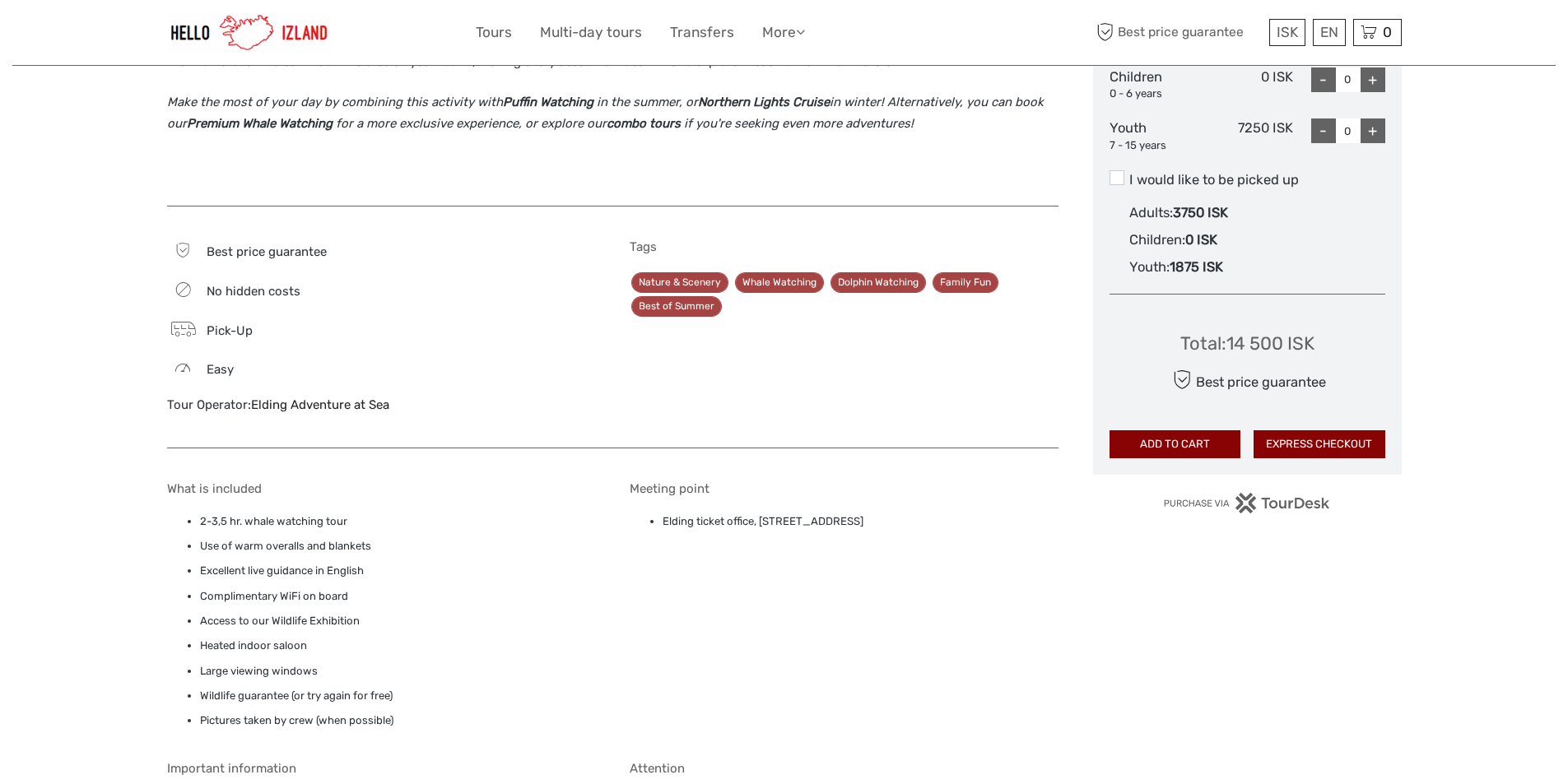
click at [283, 407] on link "Elding Adventure at Sea" at bounding box center [320, 405] width 138 height 15
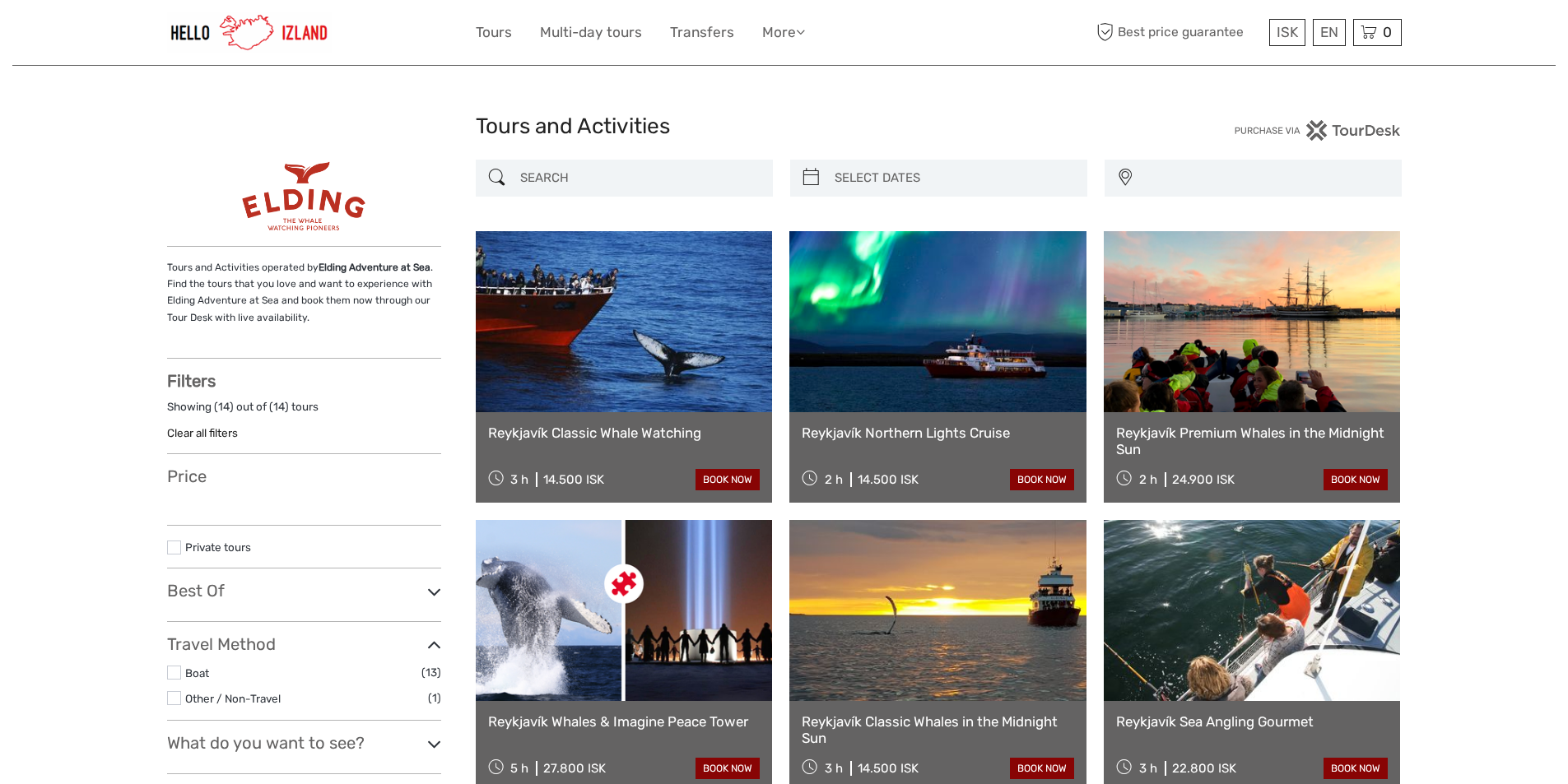
select select
